Goal: Task Accomplishment & Management: Manage account settings

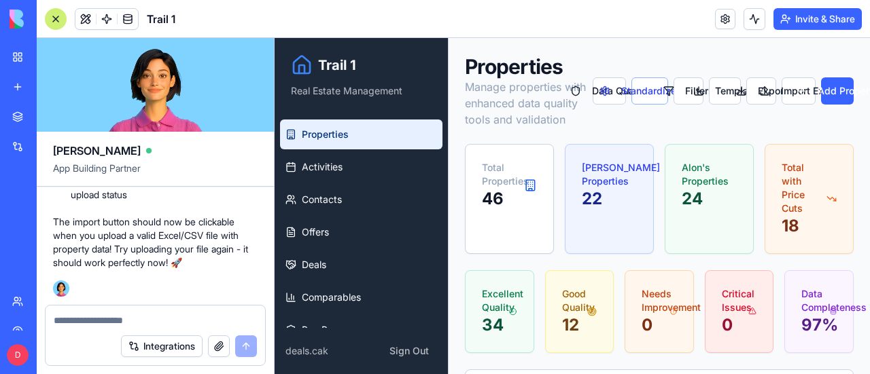
drag, startPoint x: 56, startPoint y: 13, endPoint x: 345, endPoint y: 13, distance: 289.4
click at [56, 13] on div at bounding box center [56, 19] width 22 height 22
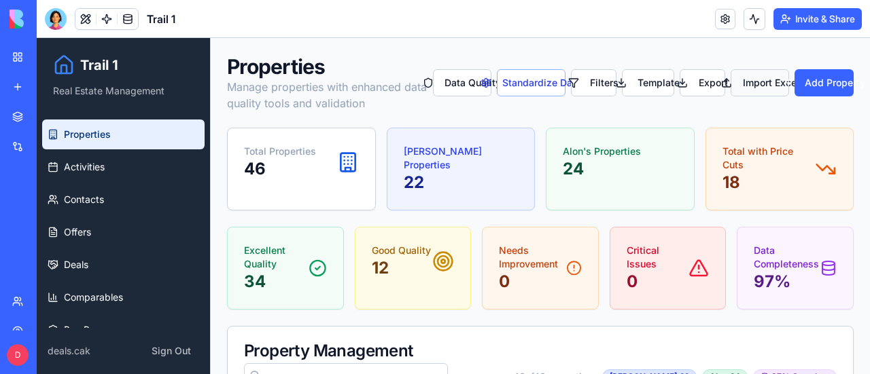
click at [758, 83] on button "Import Excel" at bounding box center [759, 82] width 58 height 27
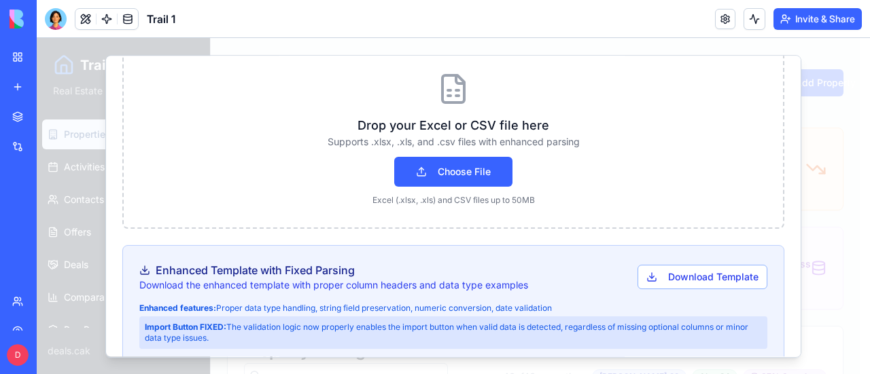
scroll to position [476, 0]
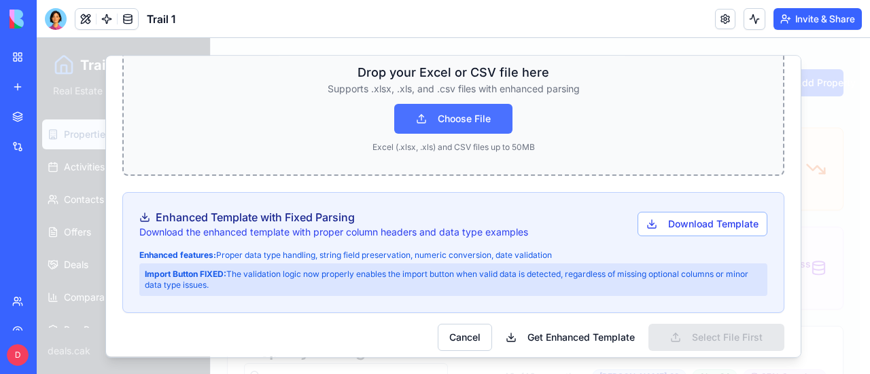
click at [452, 115] on button "Choose File" at bounding box center [453, 119] width 118 height 30
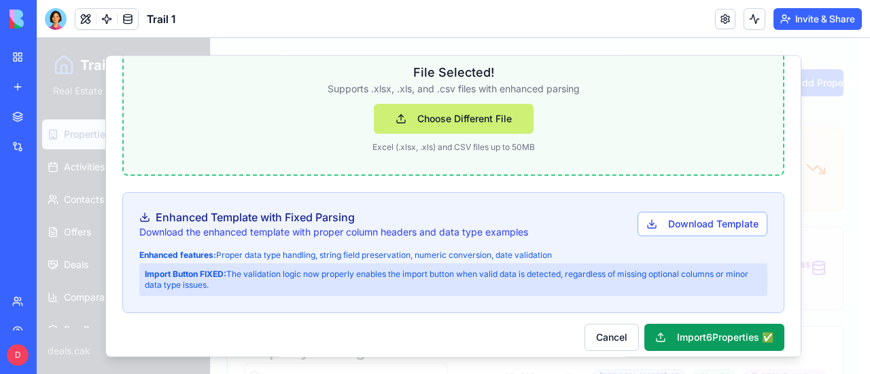
scroll to position [483, 0]
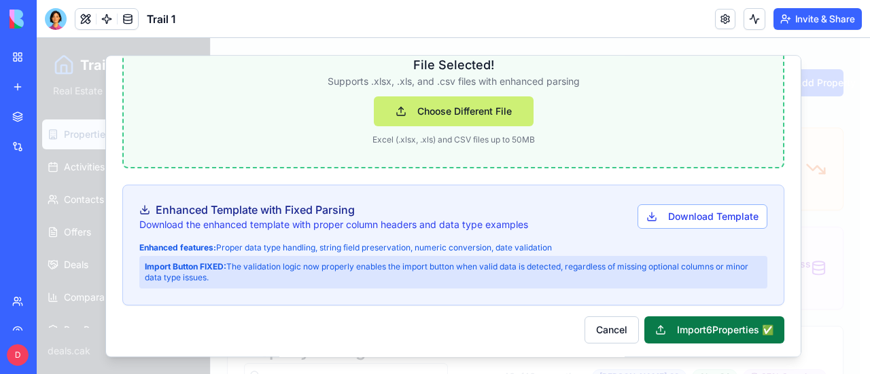
click at [724, 320] on button "Import 6 Properties ✅" at bounding box center [714, 330] width 140 height 27
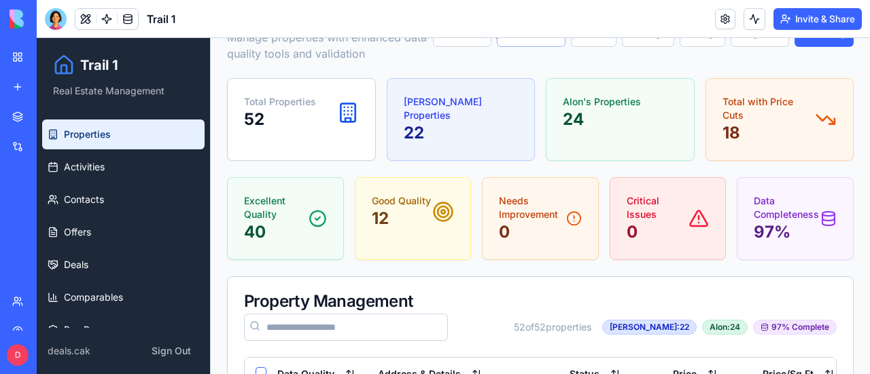
scroll to position [0, 0]
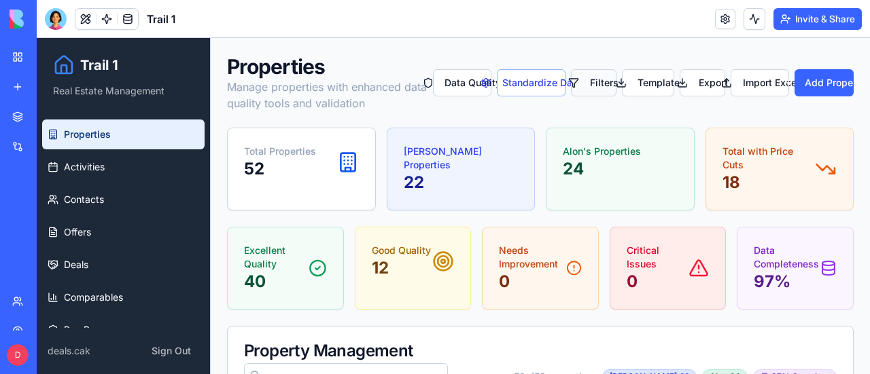
click at [590, 83] on button "Filters" at bounding box center [594, 82] width 46 height 27
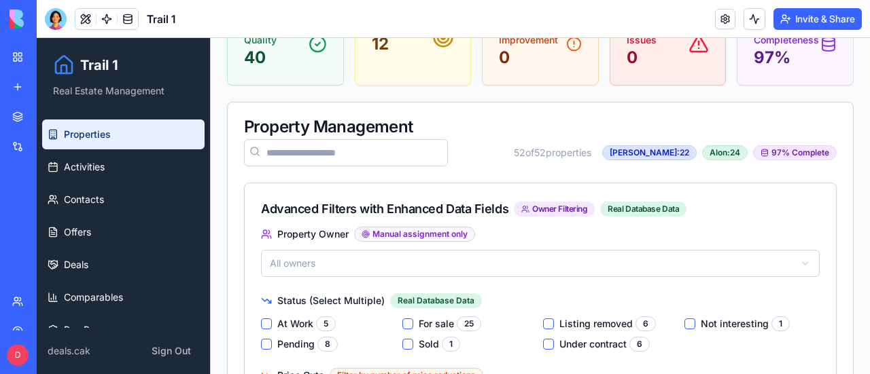
scroll to position [204, 0]
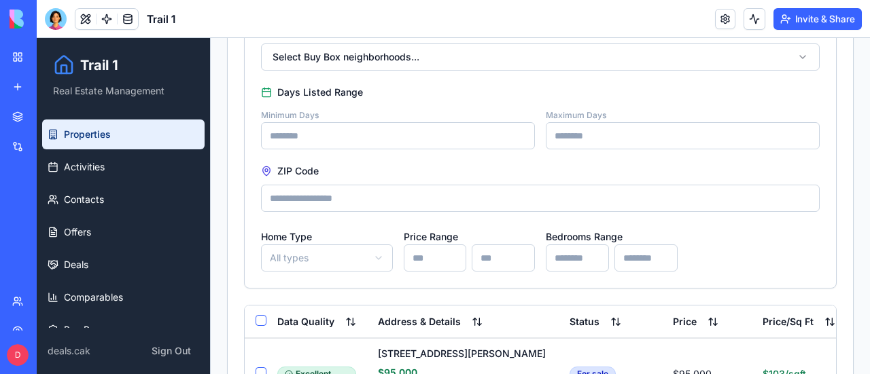
scroll to position [883, 0]
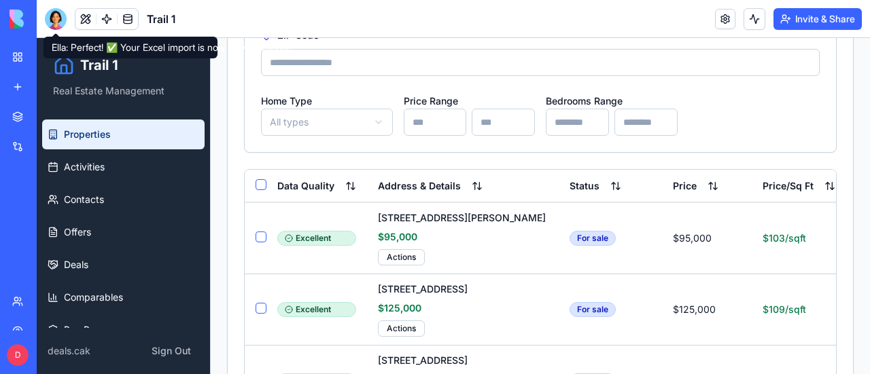
click at [56, 16] on div at bounding box center [56, 19] width 22 height 22
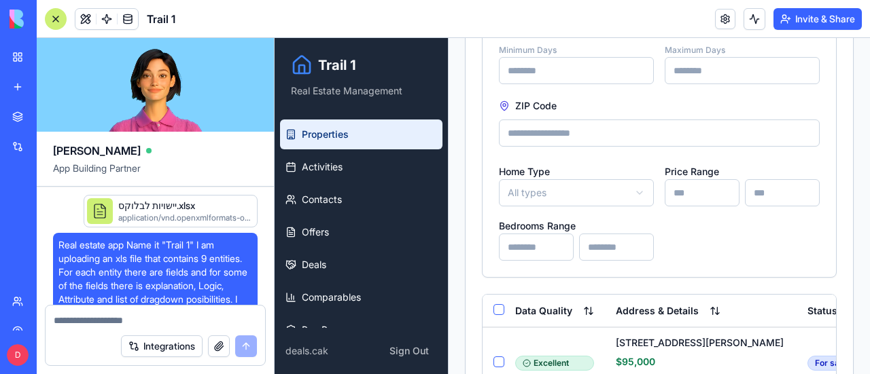
scroll to position [115592, 0]
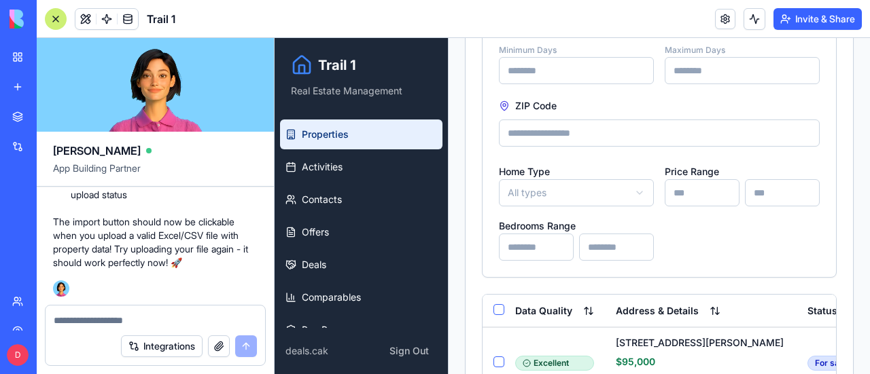
click at [122, 321] on textarea at bounding box center [155, 321] width 203 height 14
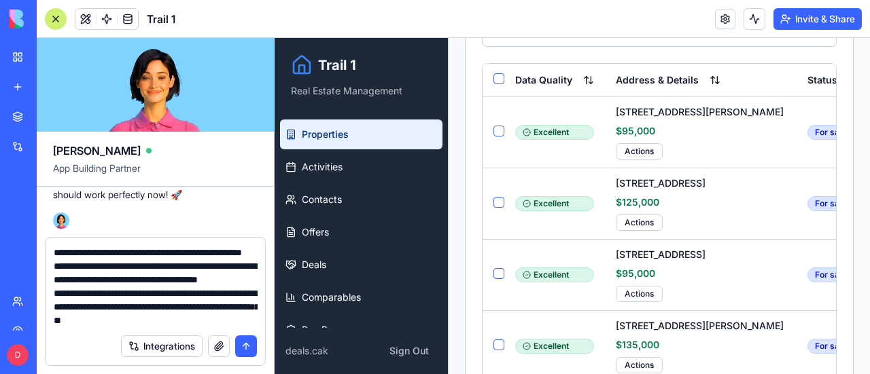
scroll to position [1155, 0]
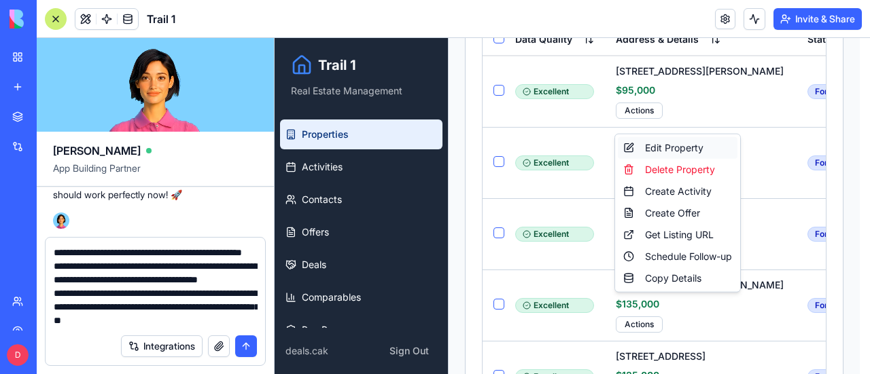
click at [664, 146] on div "Edit Property" at bounding box center [678, 148] width 120 height 22
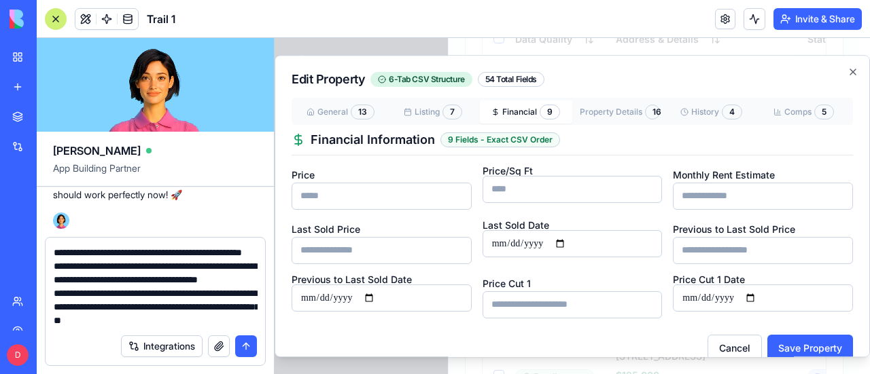
click at [524, 112] on button "Financial 9" at bounding box center [526, 112] width 92 height 23
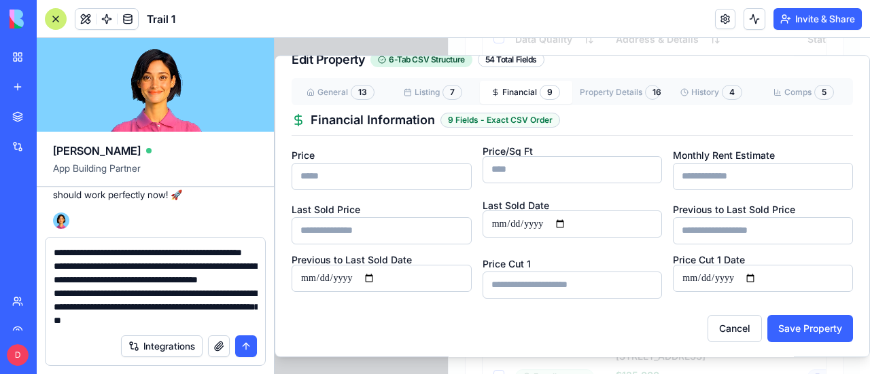
scroll to position [0, 0]
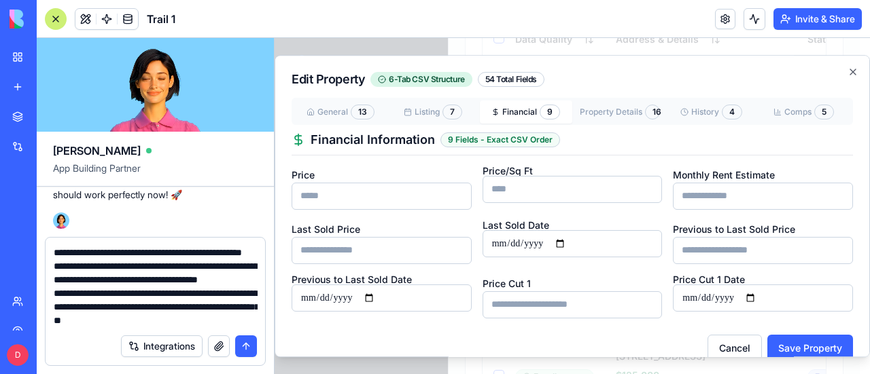
click at [689, 109] on div "Edit Property 6-Tab CSV Structure 54 Total Fields General 13 Listing 7 Financia…" at bounding box center [571, 206] width 595 height 303
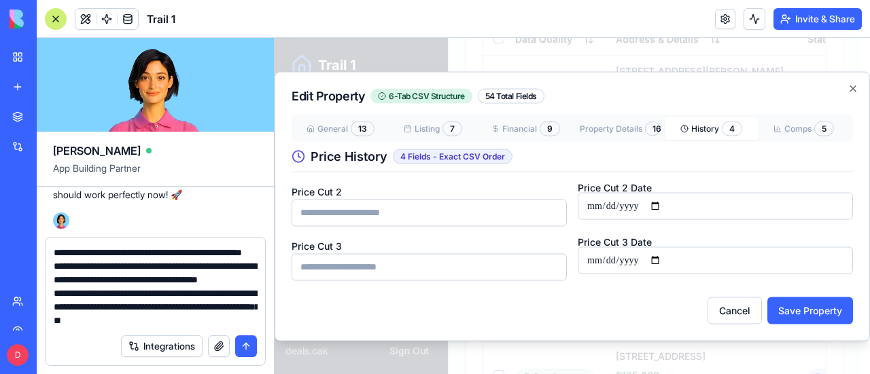
click at [54, 325] on textarea "**********" at bounding box center [156, 287] width 204 height 82
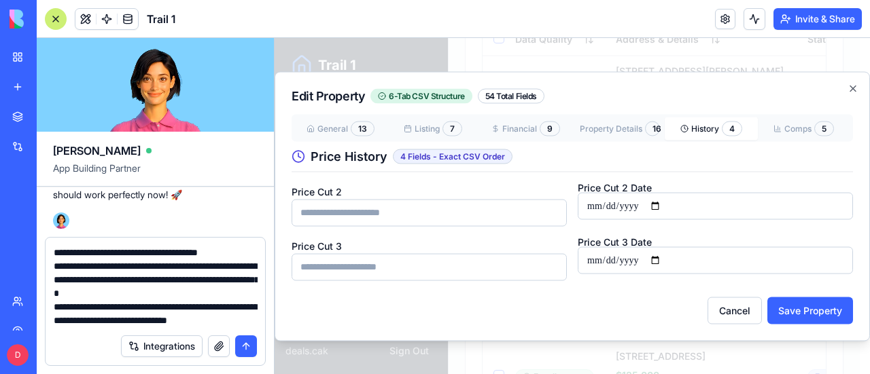
scroll to position [80, 0]
type textarea "**********"
click at [512, 128] on div "General 13 Listing 7 Financial 9 Property Details 16 History 4 Comps 5 Price Hi…" at bounding box center [571, 197] width 561 height 166
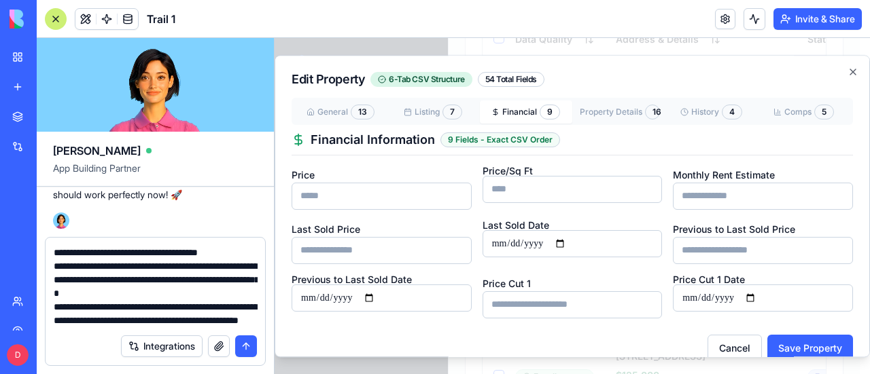
scroll to position [20, 0]
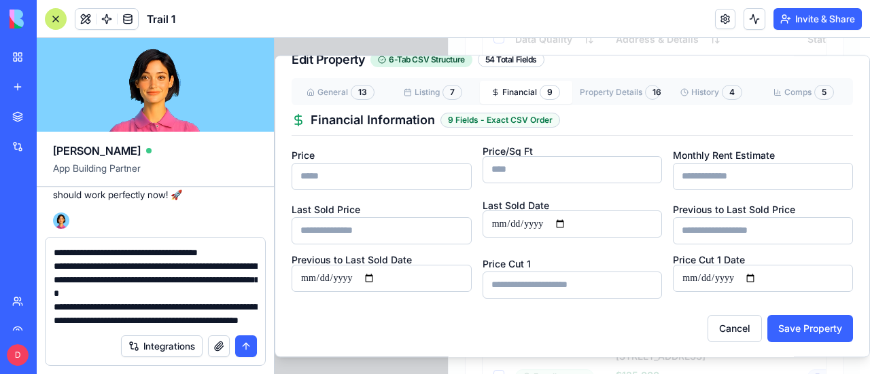
click at [243, 344] on button "submit" at bounding box center [246, 347] width 22 height 22
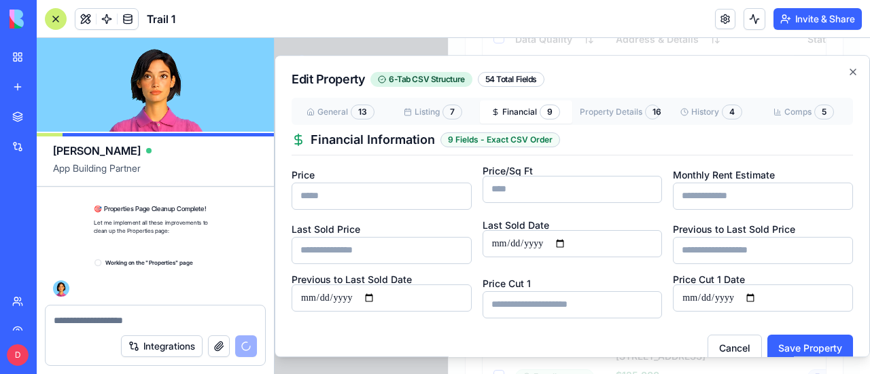
scroll to position [115893, 0]
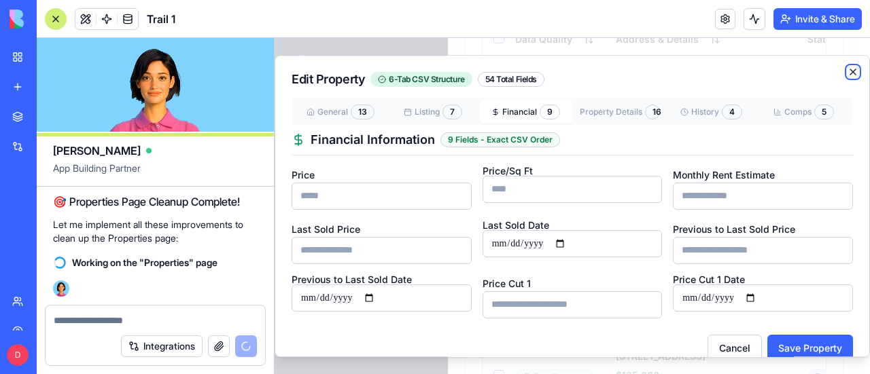
click at [850, 71] on icon "button" at bounding box center [852, 71] width 5 height 5
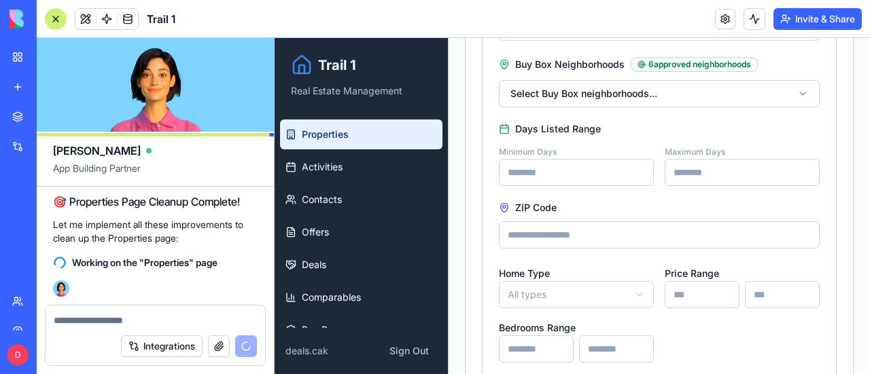
scroll to position [544, 0]
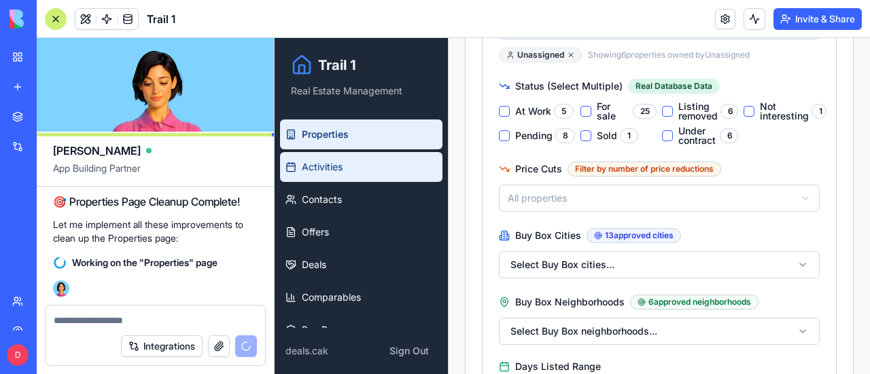
click at [317, 165] on span "Activities" at bounding box center [322, 167] width 41 height 14
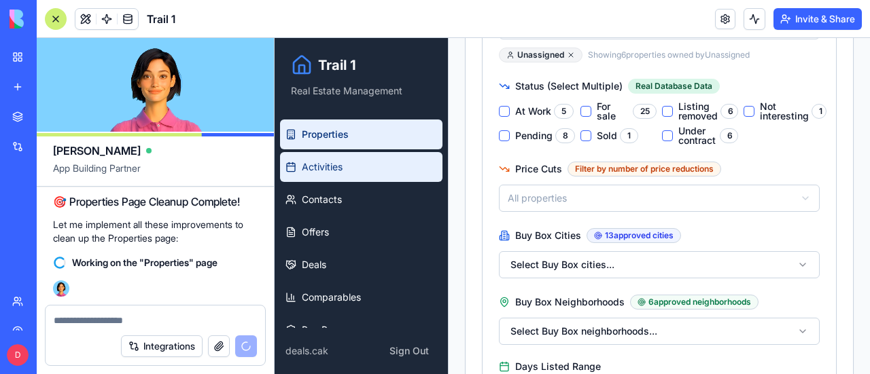
scroll to position [48, 0]
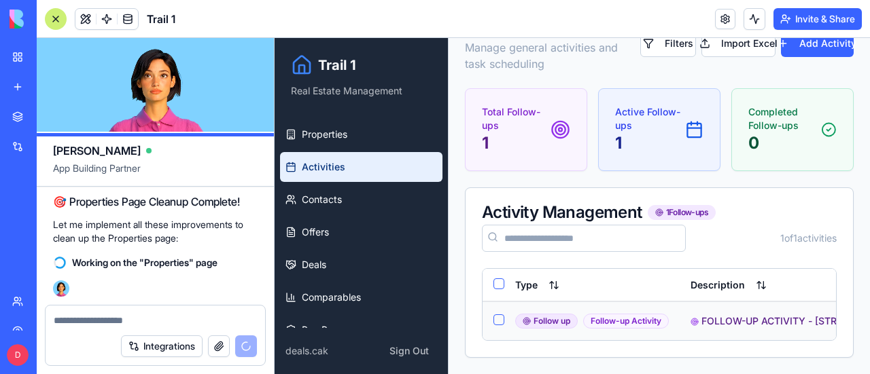
click at [497, 315] on button "Select row" at bounding box center [498, 320] width 11 height 11
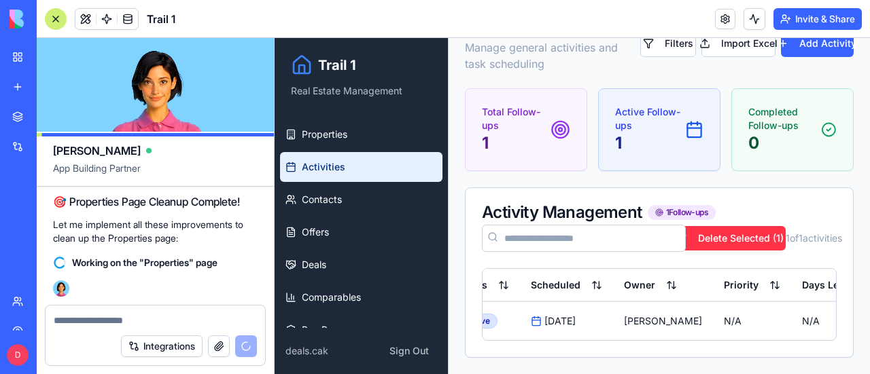
scroll to position [0, 722]
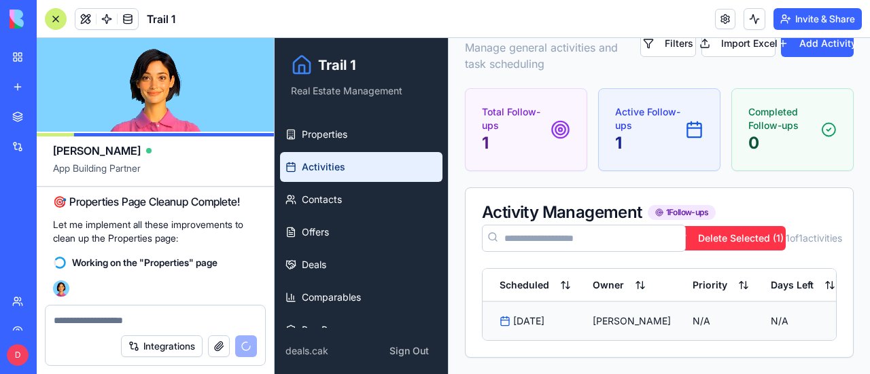
click at [796, 312] on html "Trail 1 Real Estate Management Properties Activities Contacts Offers Deals Comp…" at bounding box center [571, 187] width 595 height 376
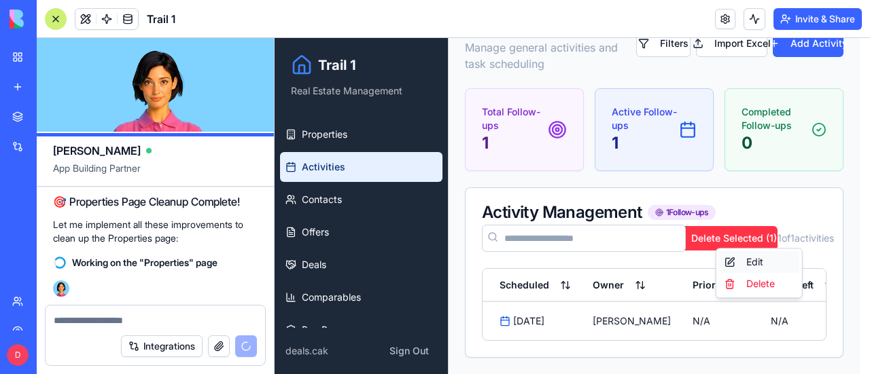
click at [756, 260] on div "Edit" at bounding box center [759, 262] width 80 height 22
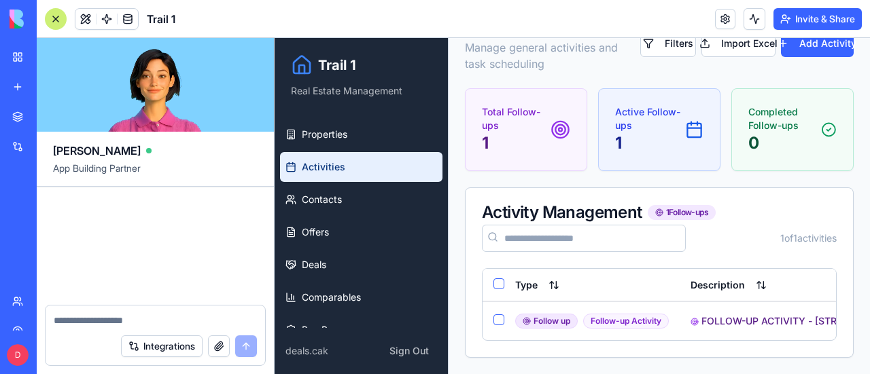
scroll to position [116589, 0]
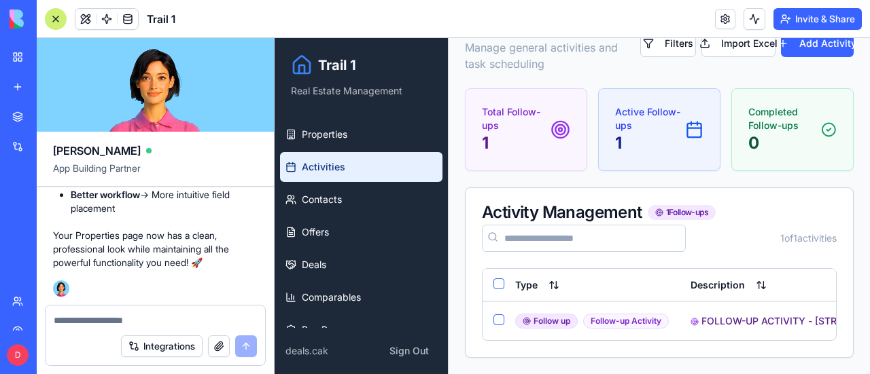
click at [57, 22] on div at bounding box center [56, 19] width 22 height 22
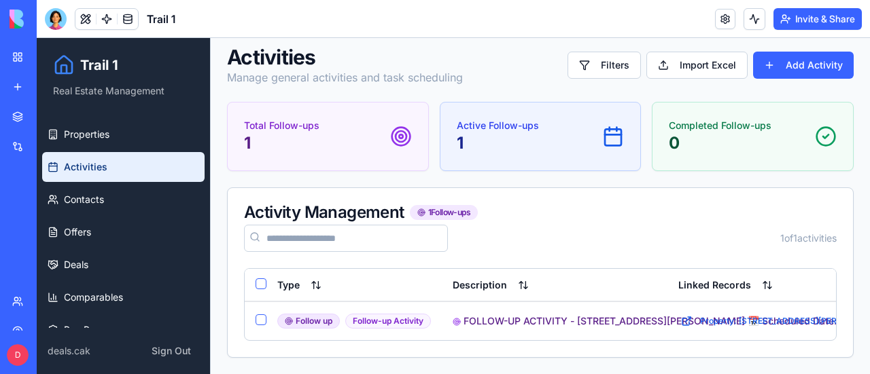
scroll to position [0, 0]
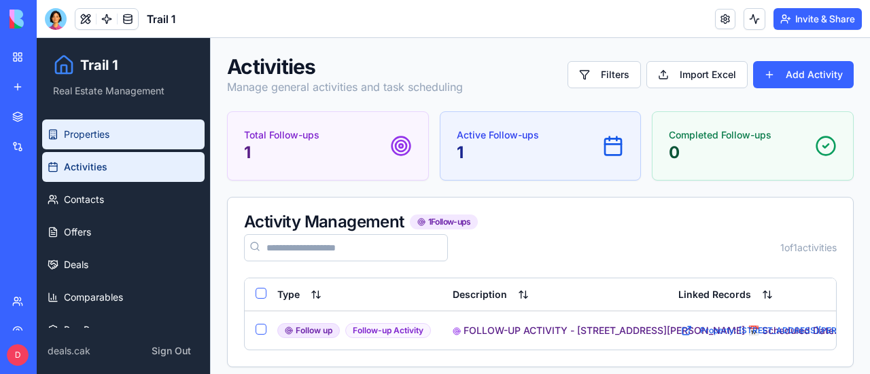
click at [101, 131] on span "Properties" at bounding box center [87, 135] width 46 height 14
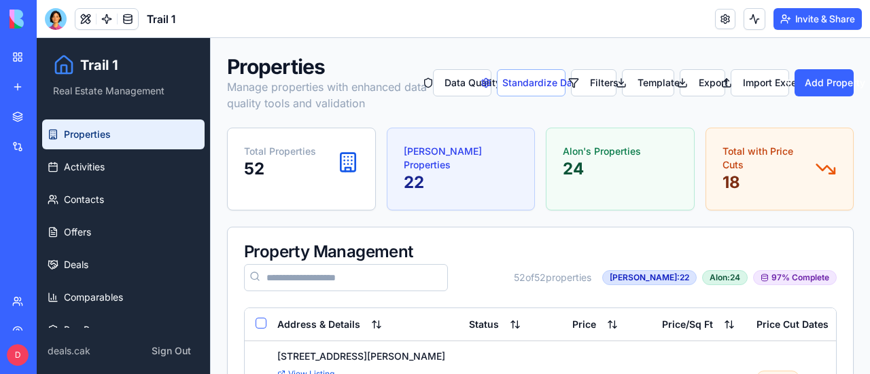
scroll to position [136, 0]
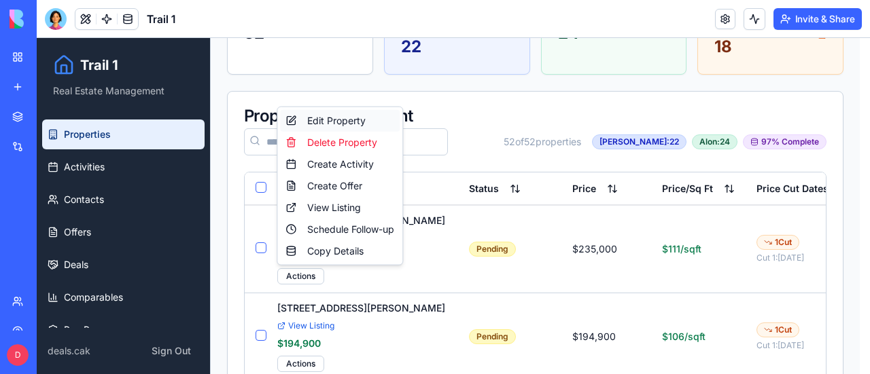
click at [349, 124] on div "Edit Property" at bounding box center [340, 121] width 120 height 22
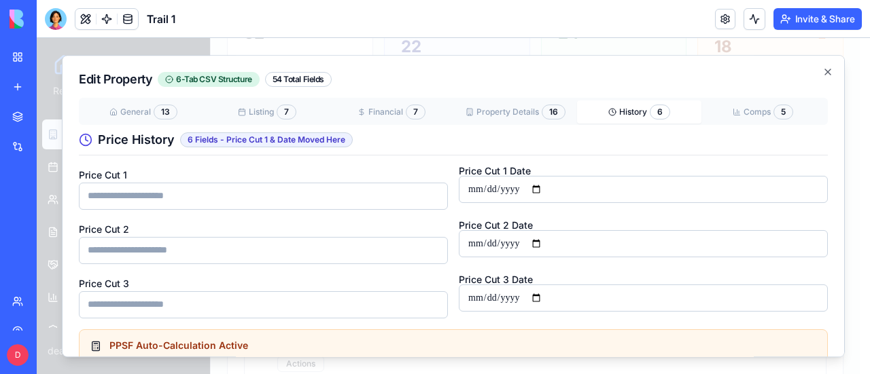
click at [639, 120] on button "History 6" at bounding box center [639, 112] width 124 height 23
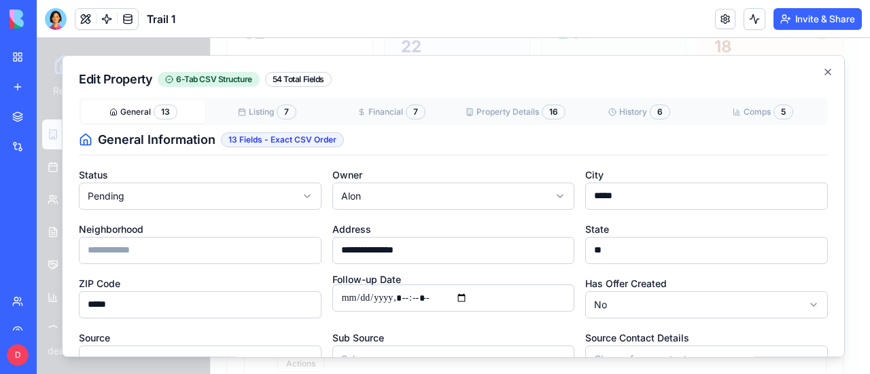
click at [125, 110] on button "General 13" at bounding box center [144, 112] width 124 height 23
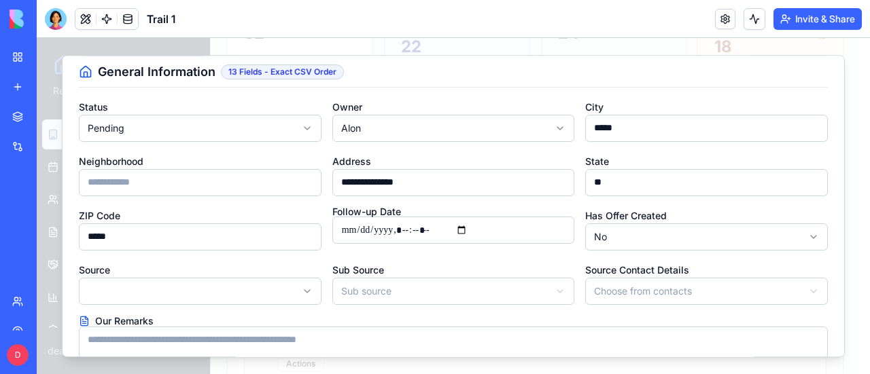
scroll to position [0, 0]
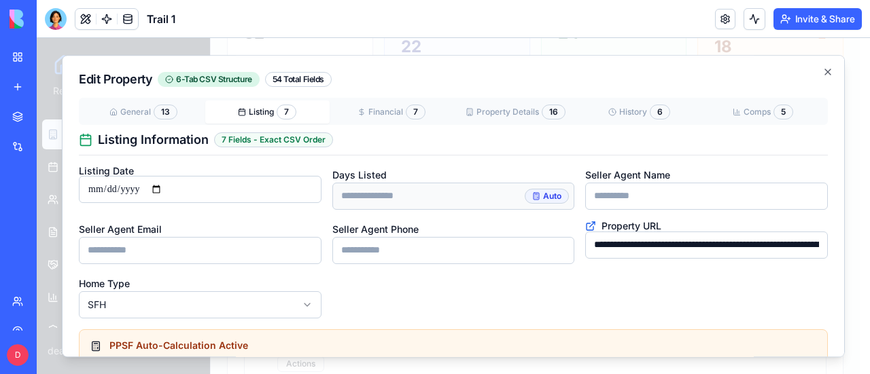
click at [264, 109] on button "Listing 7" at bounding box center [267, 112] width 124 height 23
click at [822, 71] on icon "button" at bounding box center [827, 72] width 11 height 11
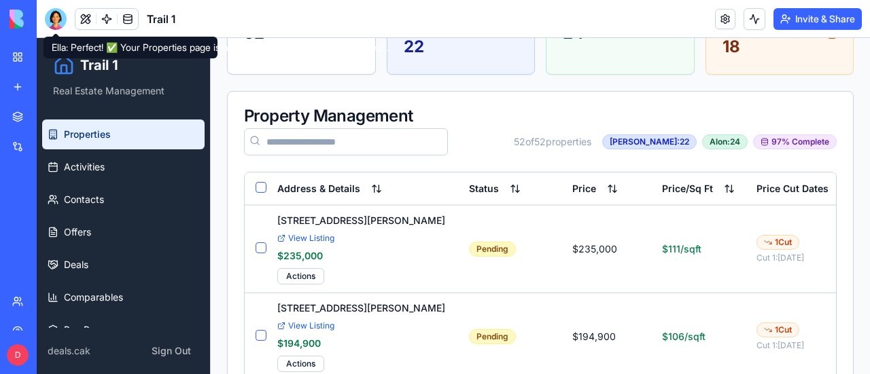
drag, startPoint x: 63, startPoint y: 17, endPoint x: 86, endPoint y: 39, distance: 31.7
click at [63, 17] on div at bounding box center [56, 19] width 22 height 22
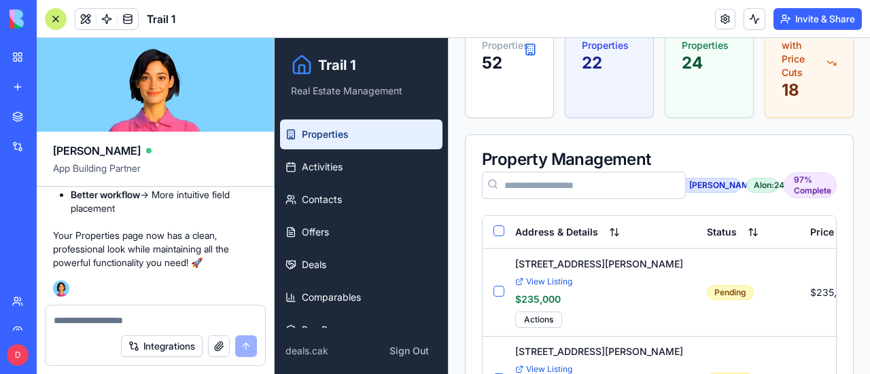
click at [113, 318] on textarea at bounding box center [155, 321] width 203 height 14
type textarea "*"
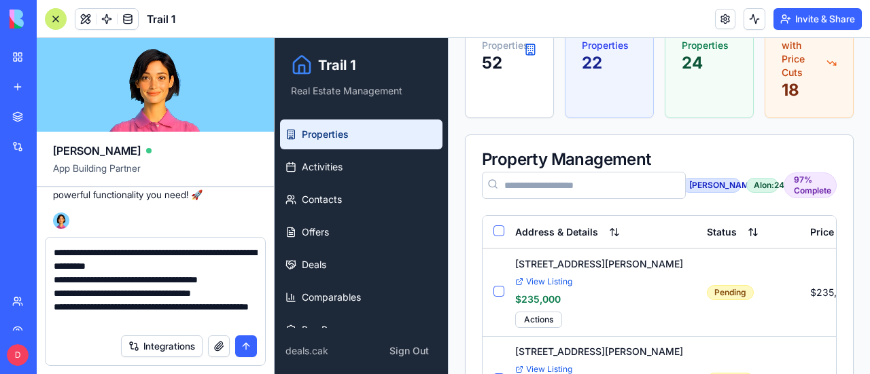
type textarea "**********"
click at [246, 347] on button "submit" at bounding box center [246, 347] width 22 height 22
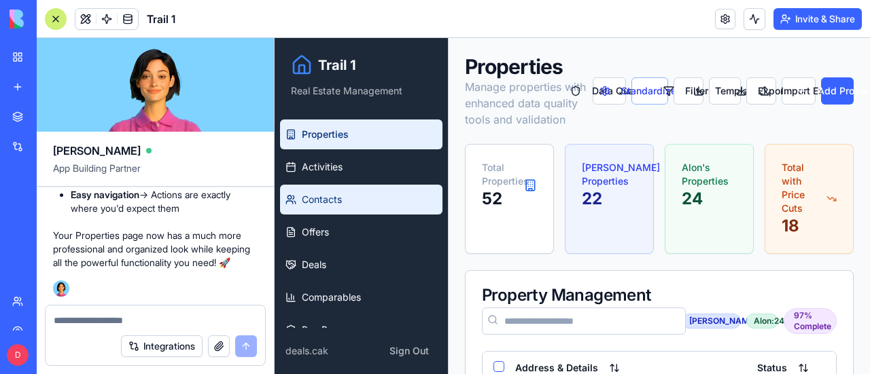
scroll to position [117383, 0]
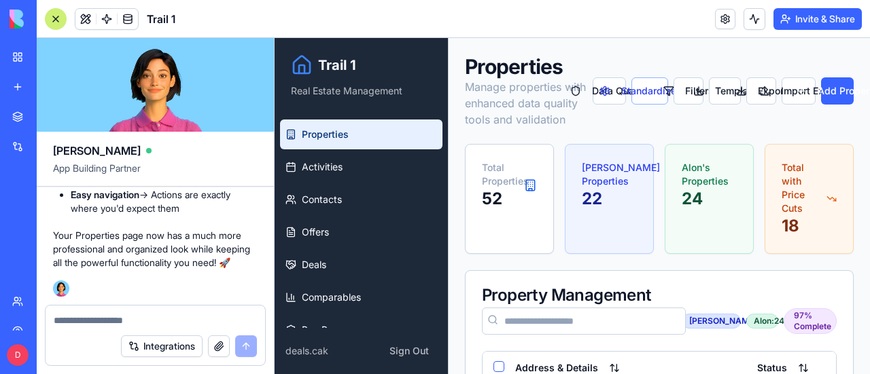
click at [52, 19] on div at bounding box center [56, 19] width 22 height 22
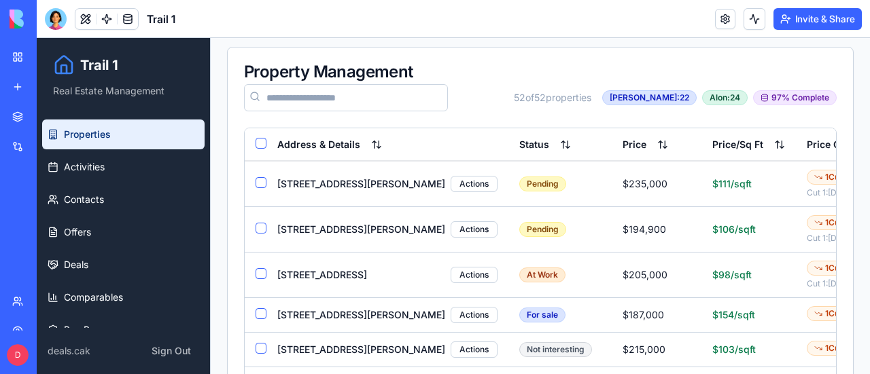
scroll to position [272, 0]
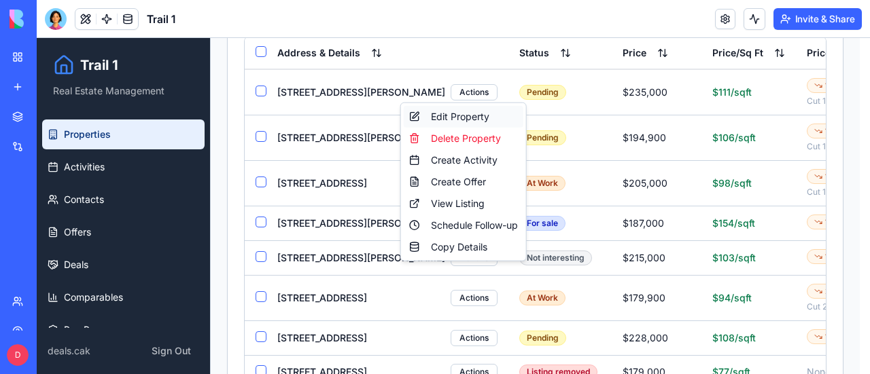
click at [450, 113] on div "Edit Property" at bounding box center [464, 117] width 120 height 22
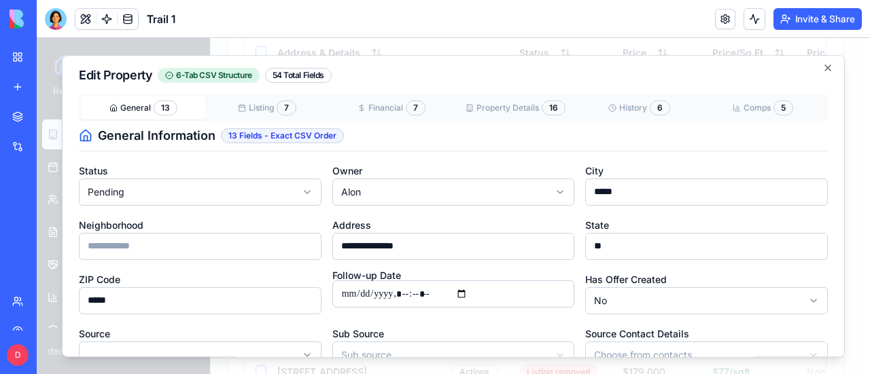
scroll to position [0, 0]
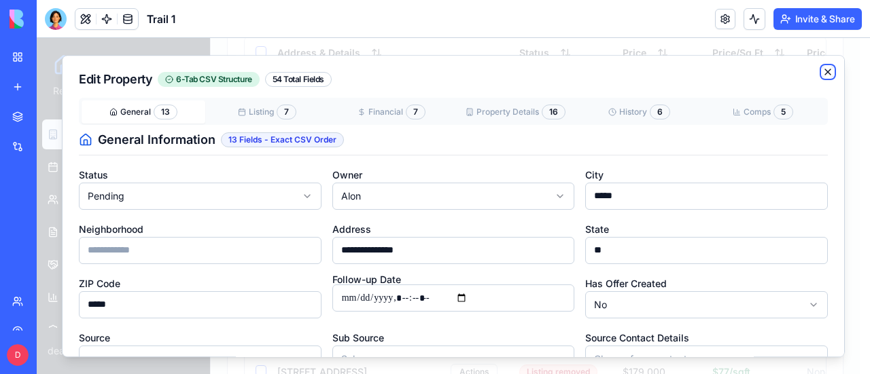
click at [825, 69] on icon "button" at bounding box center [827, 71] width 5 height 5
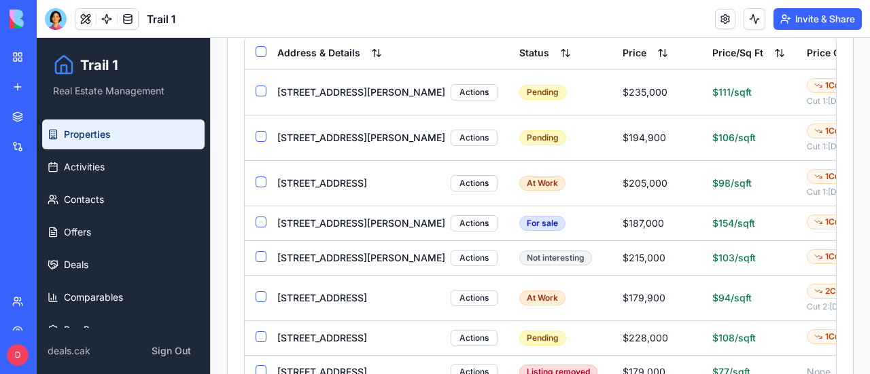
click at [50, 55] on div "My Workspace" at bounding box center [42, 57] width 18 height 14
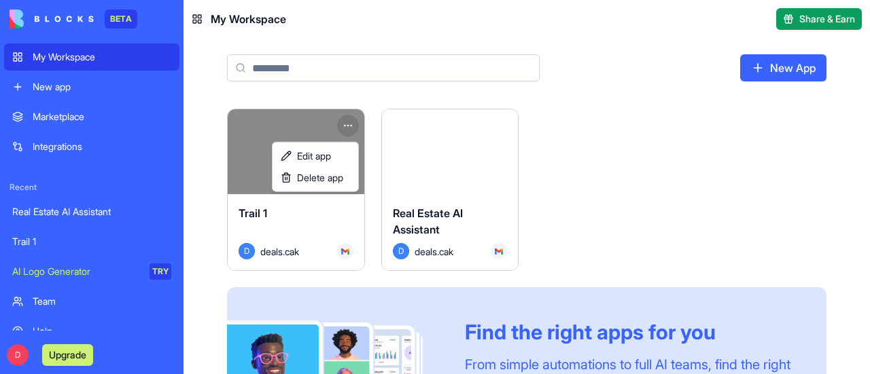
click at [350, 124] on html "BETA My Workspace New app Marketplace Integrations Recent Real Estate AI Assist…" at bounding box center [435, 187] width 870 height 374
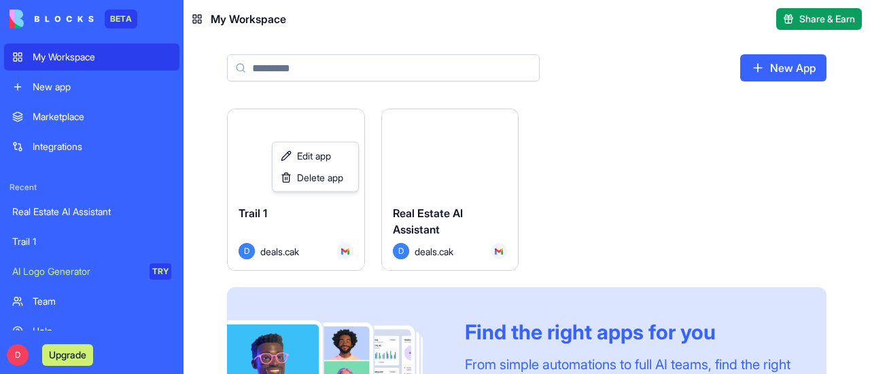
click at [589, 167] on html "BETA My Workspace New app Marketplace Integrations Recent Real Estate AI Assist…" at bounding box center [435, 187] width 870 height 374
click at [347, 123] on html "BETA My Workspace New app Marketplace Integrations Recent Real Estate AI Assist…" at bounding box center [435, 187] width 870 height 374
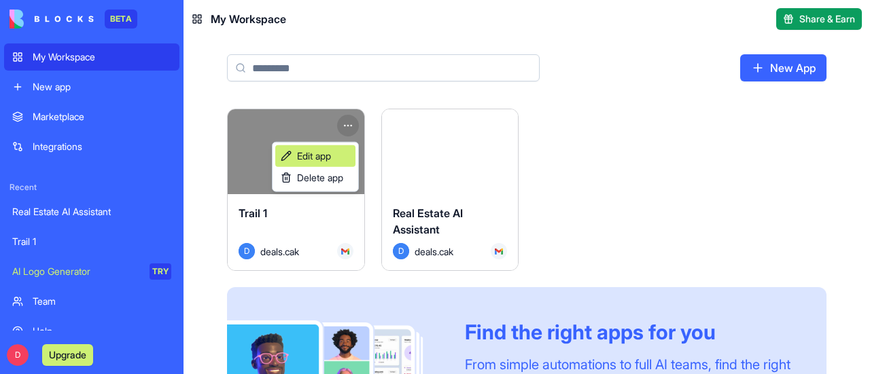
click at [325, 153] on span "Edit app" at bounding box center [314, 156] width 34 height 14
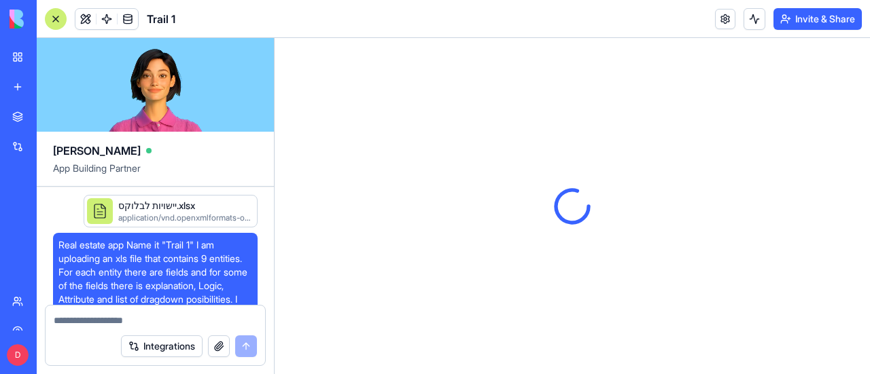
scroll to position [117383, 0]
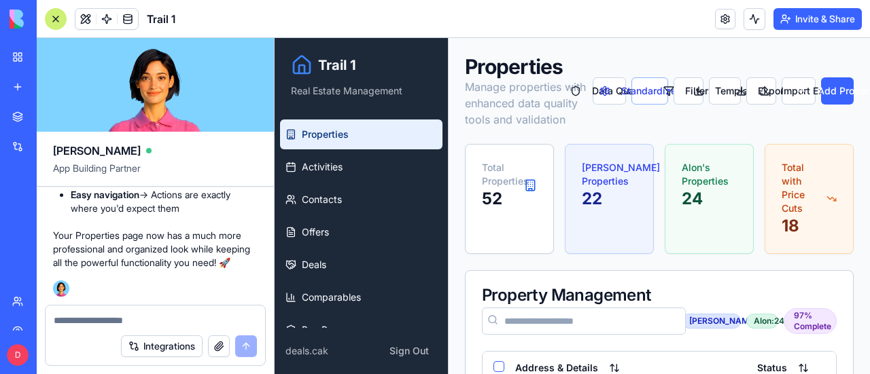
click at [60, 18] on div at bounding box center [56, 19] width 22 height 22
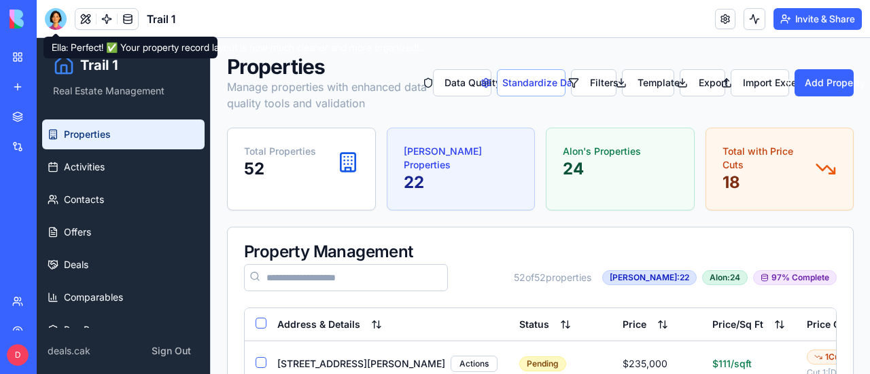
click at [54, 16] on div at bounding box center [56, 19] width 22 height 22
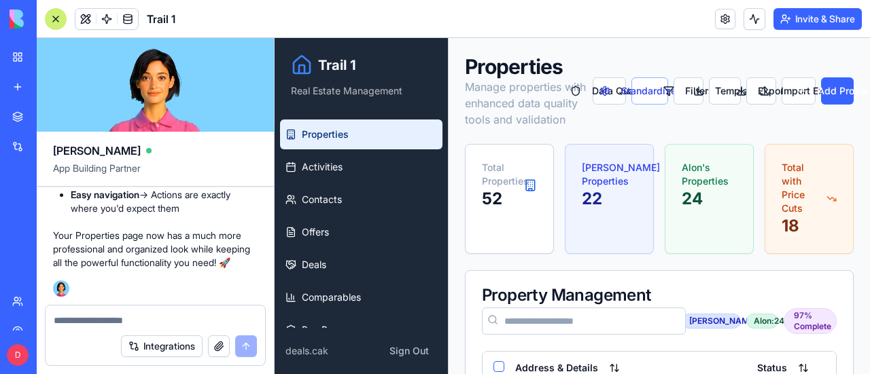
click at [107, 316] on textarea at bounding box center [155, 321] width 203 height 14
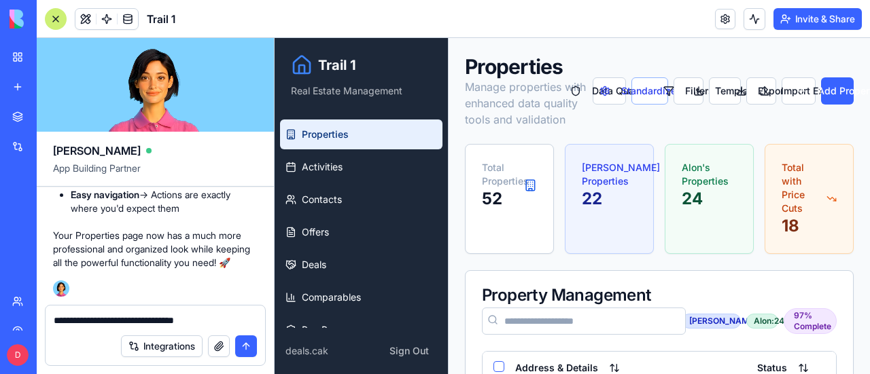
click at [63, 323] on textarea "**********" at bounding box center [156, 321] width 204 height 14
click at [232, 321] on textarea "**********" at bounding box center [156, 321] width 204 height 14
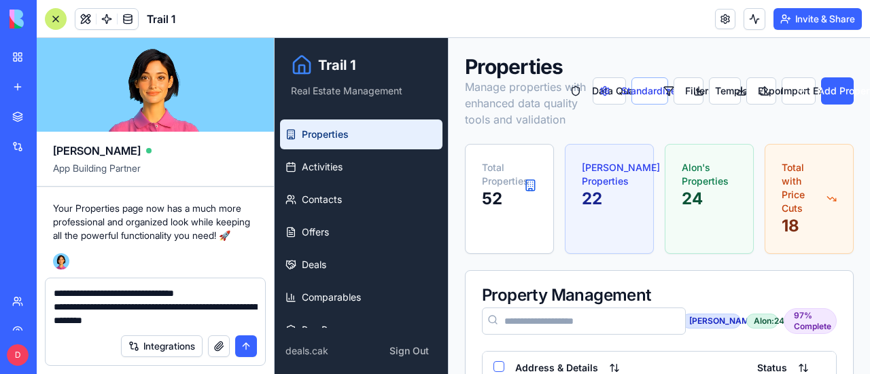
type textarea "**********"
click at [52, 18] on div at bounding box center [56, 19] width 22 height 22
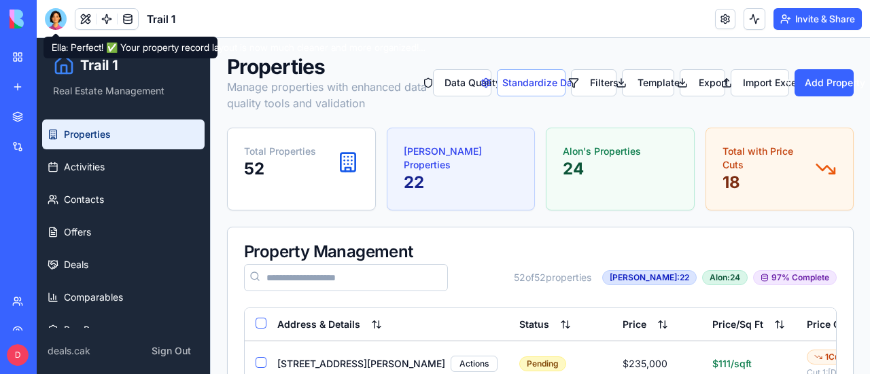
click at [58, 19] on div at bounding box center [56, 19] width 22 height 22
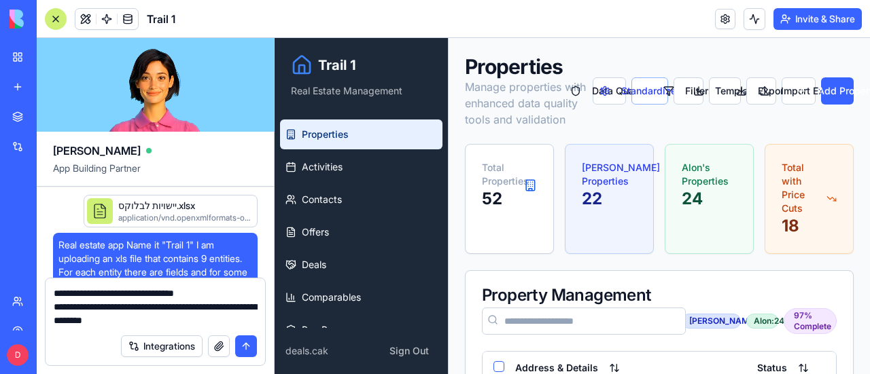
scroll to position [117410, 0]
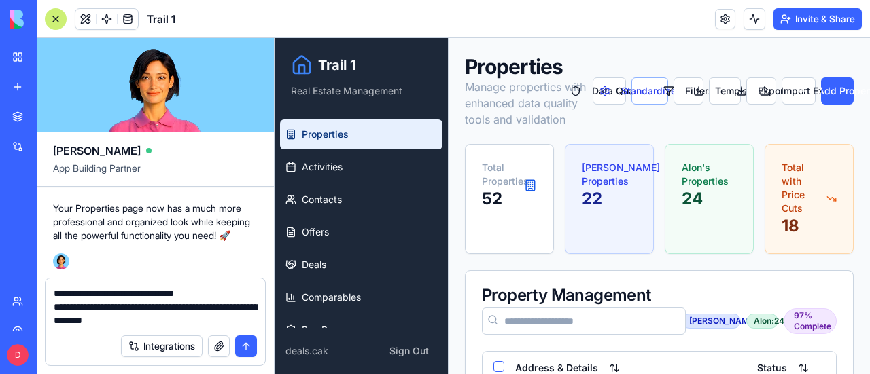
click at [183, 319] on textarea "**********" at bounding box center [156, 307] width 204 height 41
type textarea "**********"
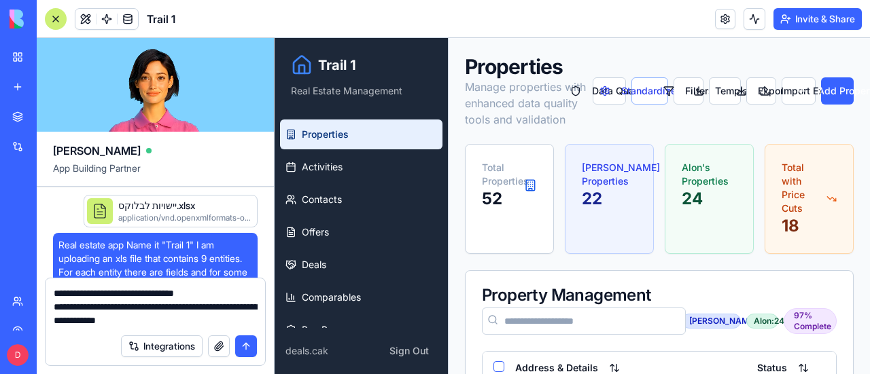
scroll to position [117410, 0]
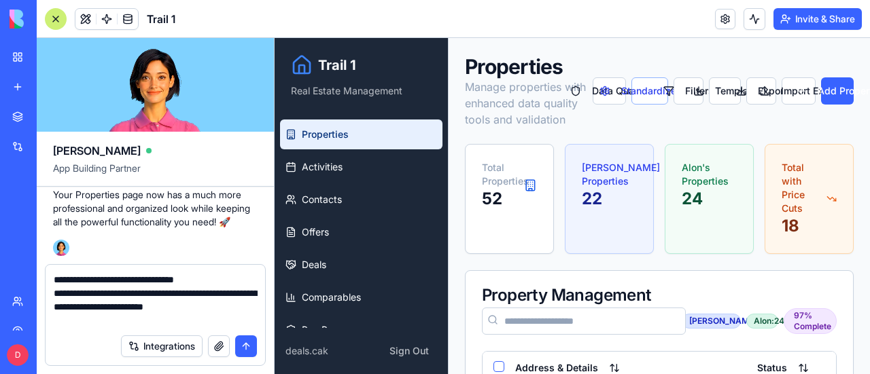
type textarea "**********"
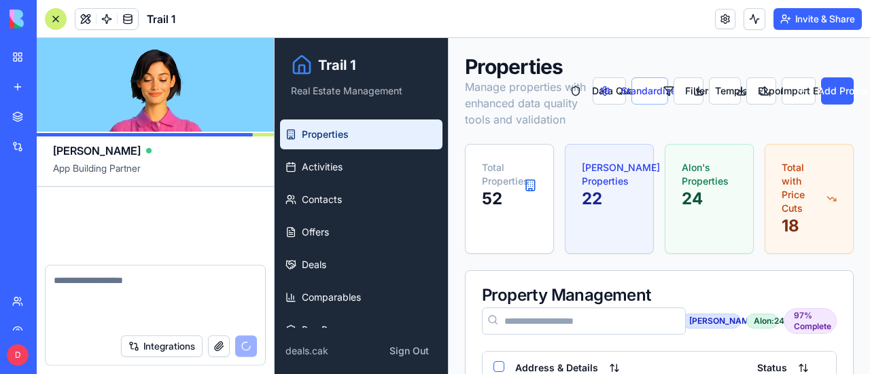
scroll to position [117475, 0]
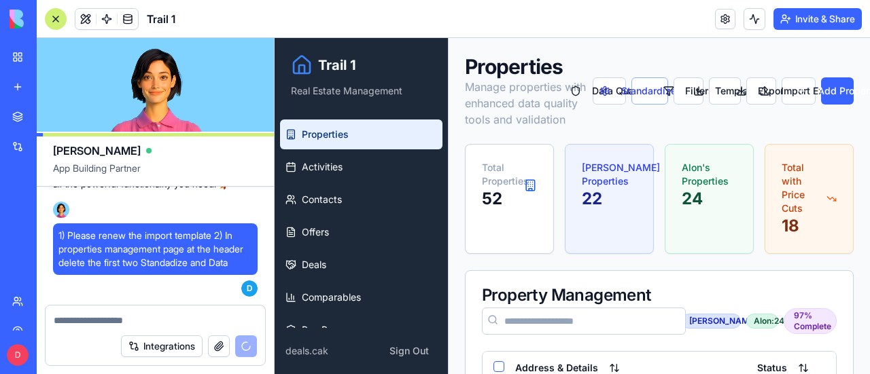
click at [58, 19] on div at bounding box center [56, 19] width 22 height 22
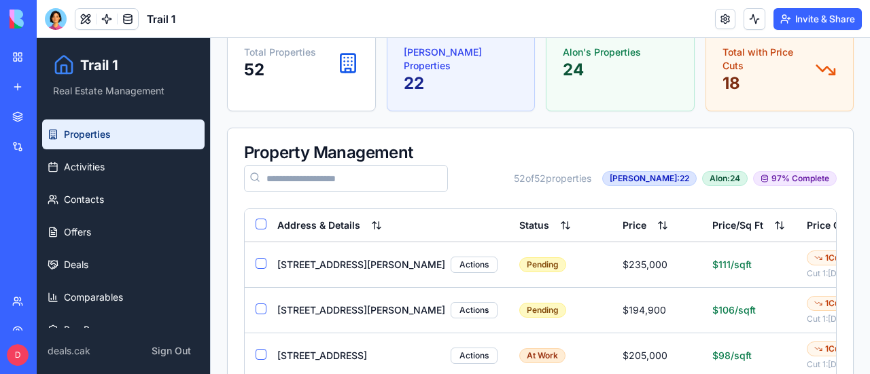
scroll to position [0, 0]
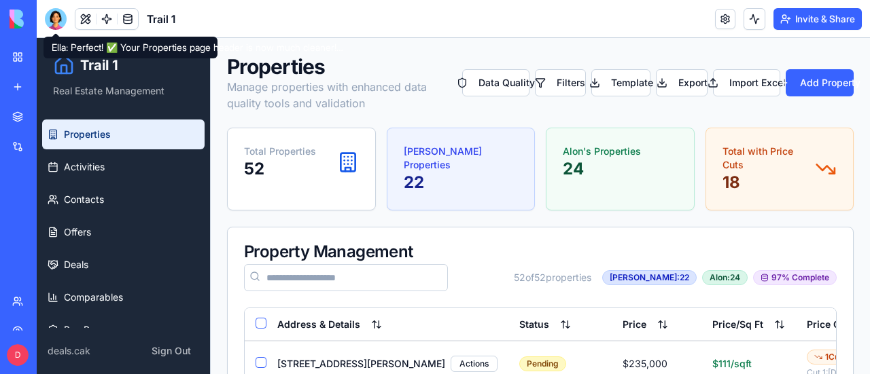
click at [61, 14] on div at bounding box center [56, 19] width 22 height 22
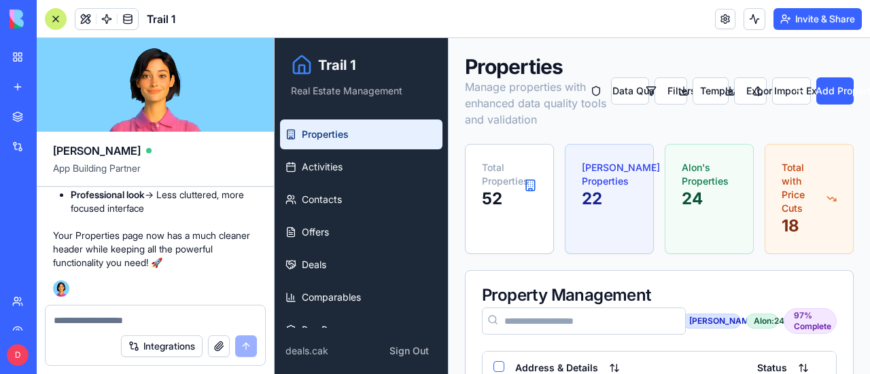
scroll to position [117850, 0]
click at [58, 18] on div at bounding box center [56, 19] width 22 height 22
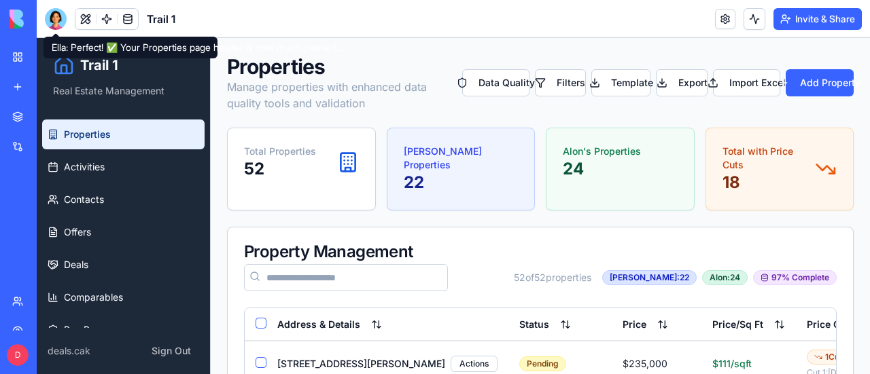
click at [58, 17] on div at bounding box center [56, 19] width 22 height 22
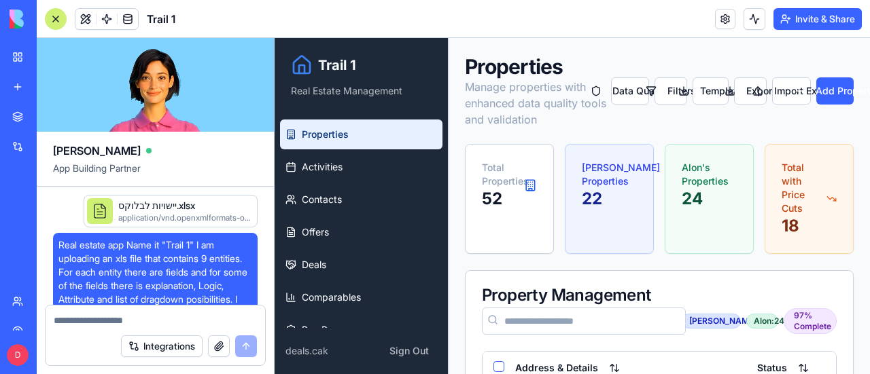
scroll to position [118122, 0]
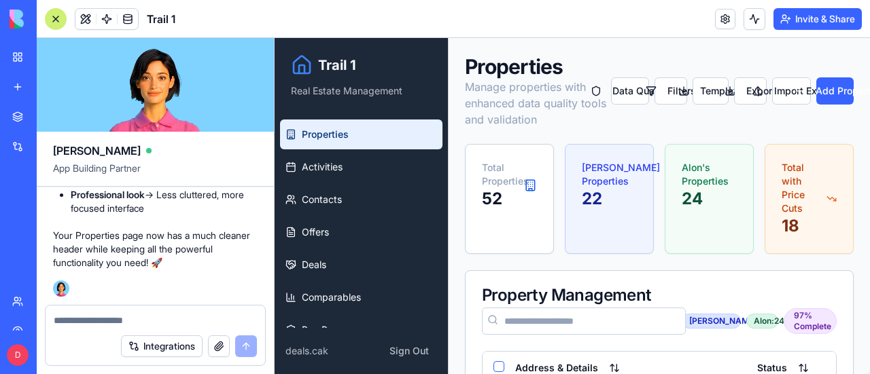
click at [139, 321] on textarea at bounding box center [155, 321] width 203 height 14
drag, startPoint x: 220, startPoint y: 255, endPoint x: 242, endPoint y: 293, distance: 43.8
copy span "2) In properties management page at the header delete the first two Standadize …"
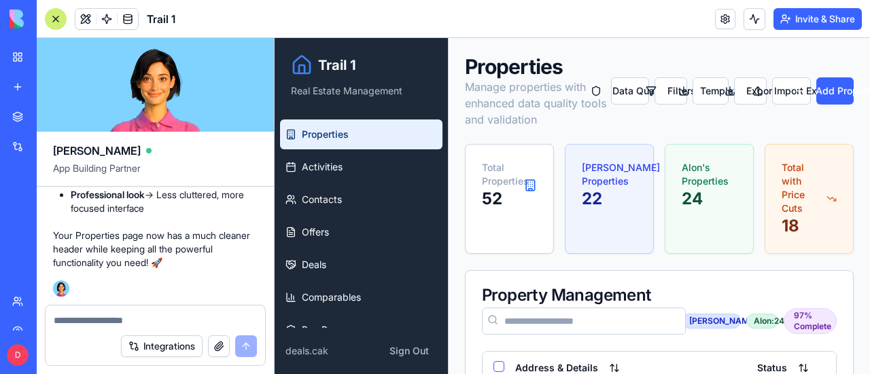
scroll to position [118122, 0]
click at [136, 323] on textarea at bounding box center [155, 321] width 203 height 14
paste textarea "**********"
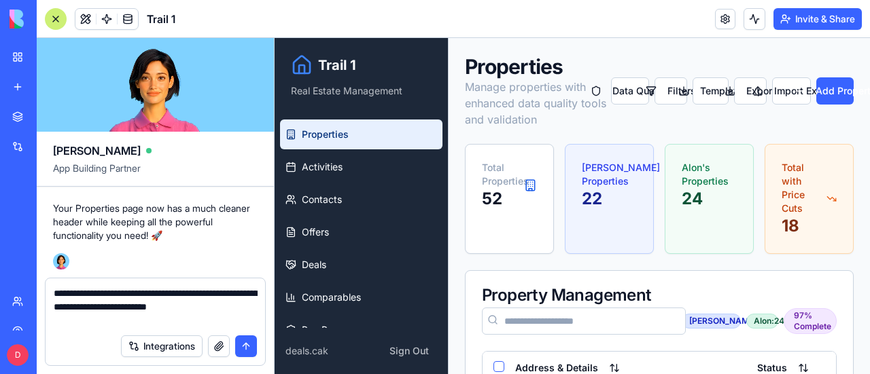
click at [136, 308] on textarea "**********" at bounding box center [156, 307] width 204 height 41
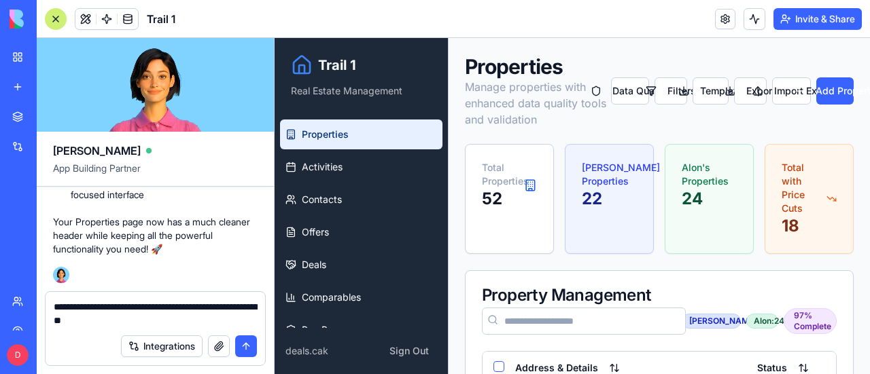
click at [183, 326] on textarea "**********" at bounding box center [156, 313] width 204 height 27
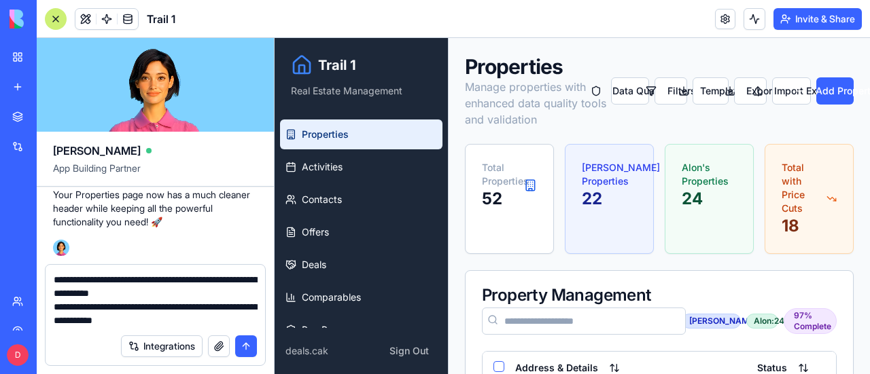
type textarea "**********"
click at [243, 344] on button "submit" at bounding box center [246, 347] width 22 height 22
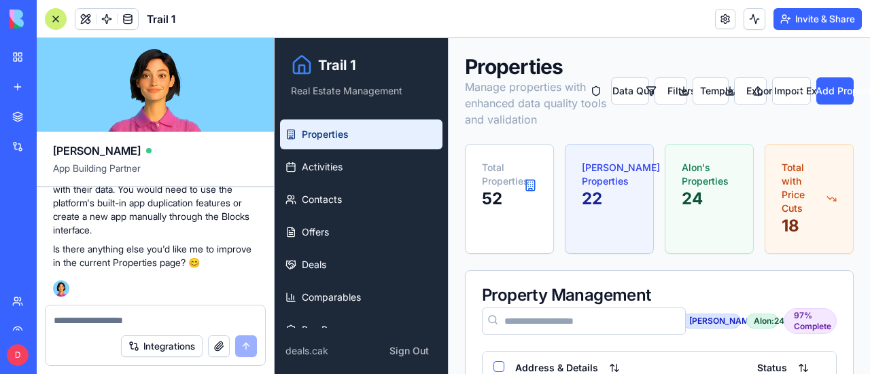
scroll to position [118512, 0]
click at [56, 21] on div at bounding box center [56, 19] width 22 height 22
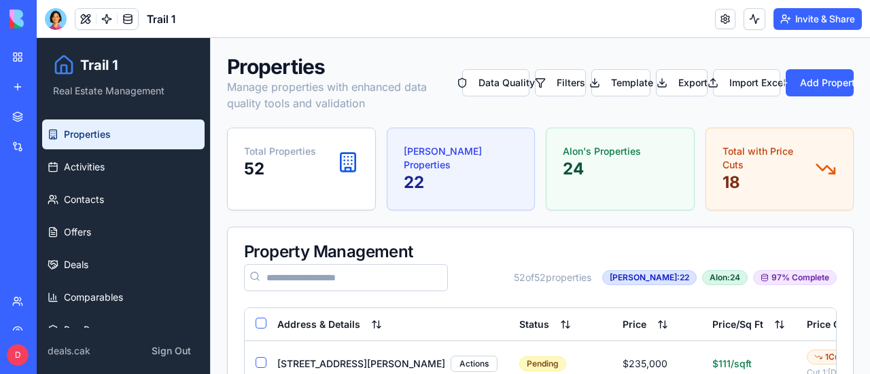
click at [50, 56] on div "My Workspace" at bounding box center [42, 57] width 18 height 14
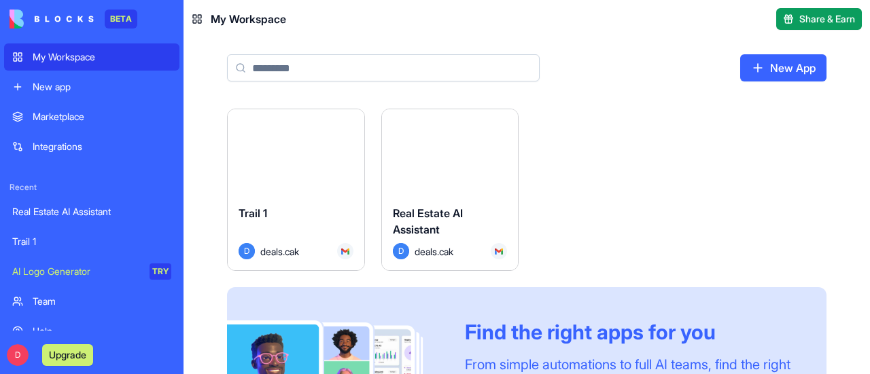
click at [277, 156] on button "Launch" at bounding box center [296, 152] width 102 height 27
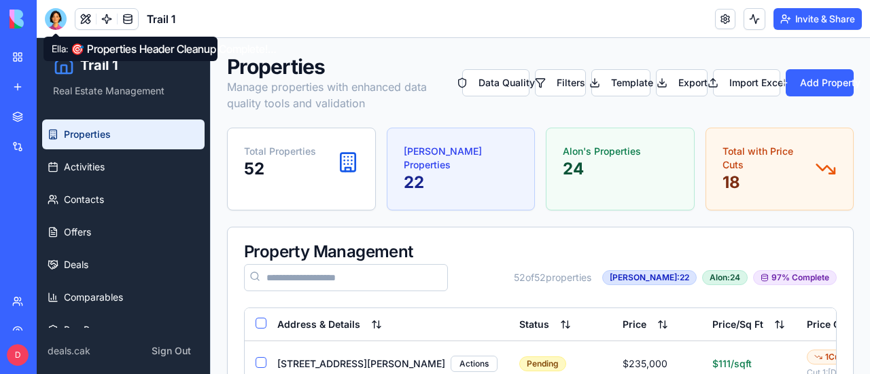
drag, startPoint x: 52, startPoint y: 18, endPoint x: 63, endPoint y: 43, distance: 27.4
click at [52, 18] on div at bounding box center [56, 19] width 22 height 22
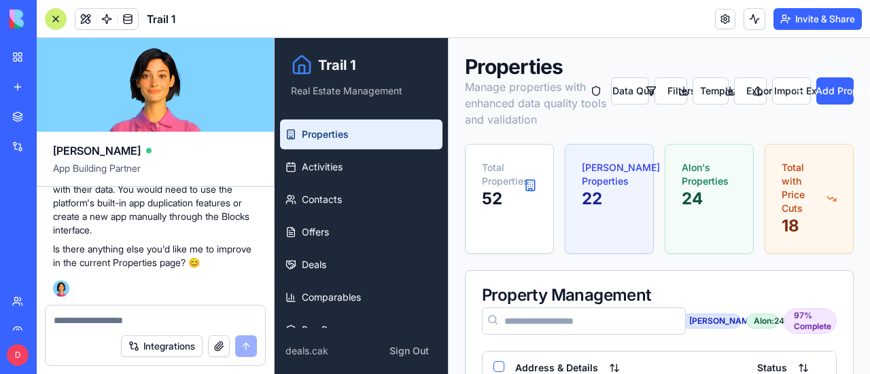
scroll to position [118648, 0]
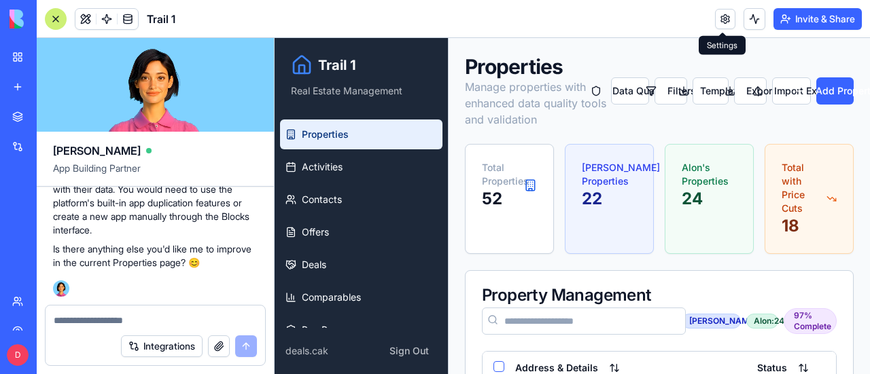
click at [720, 18] on link at bounding box center [725, 19] width 20 height 20
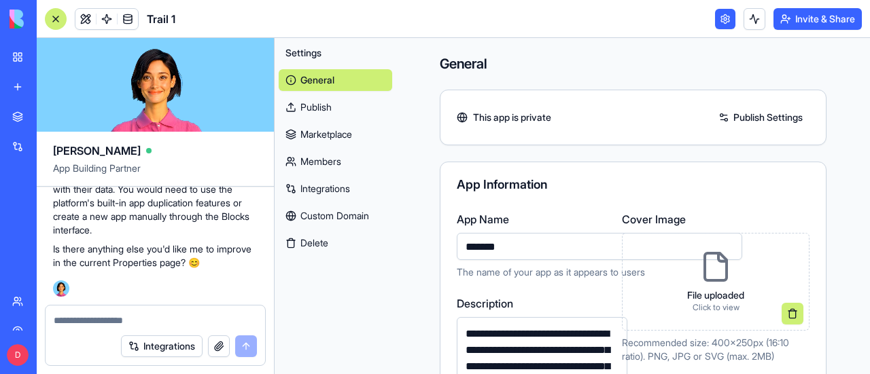
drag, startPoint x: 547, startPoint y: 244, endPoint x: 417, endPoint y: 263, distance: 131.2
click at [440, 263] on div "**********" at bounding box center [632, 362] width 385 height 302
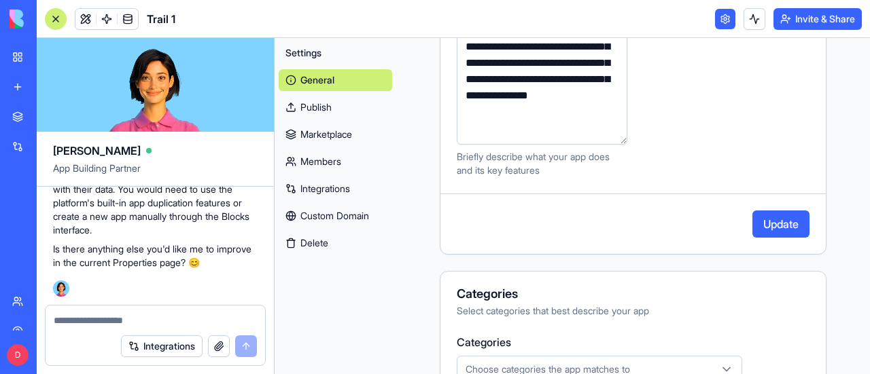
scroll to position [340, 0]
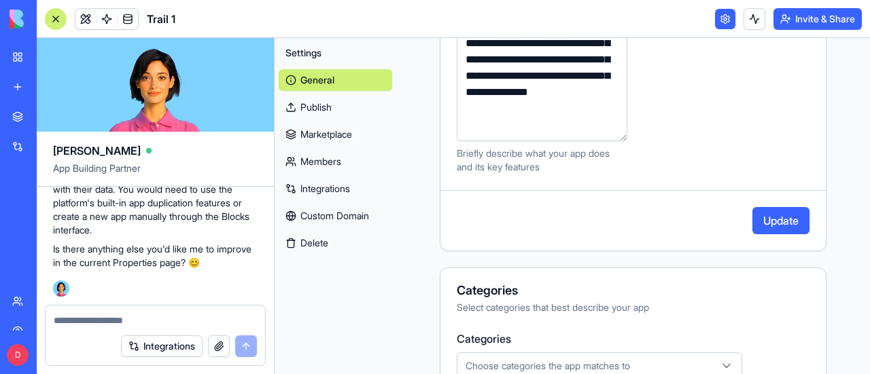
type input "******"
click at [779, 219] on button "Update" at bounding box center [780, 220] width 57 height 27
click at [55, 14] on div at bounding box center [56, 19] width 22 height 22
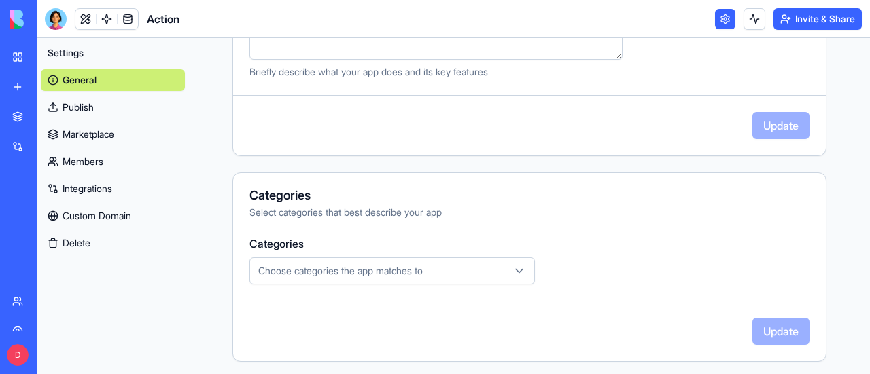
scroll to position [0, 0]
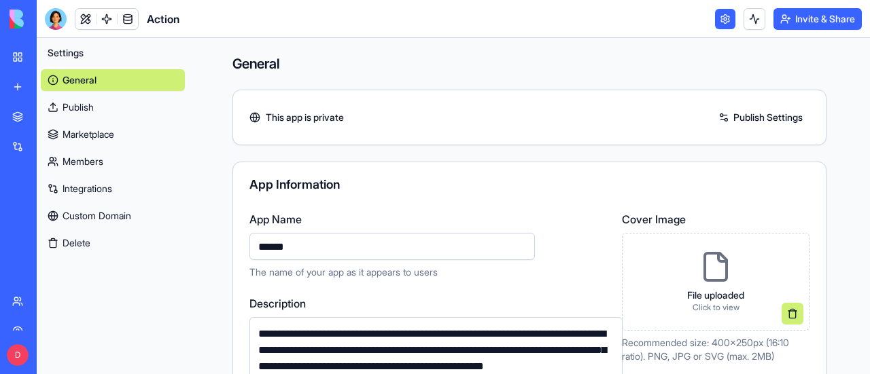
click at [50, 54] on div "My Workspace" at bounding box center [42, 57] width 18 height 14
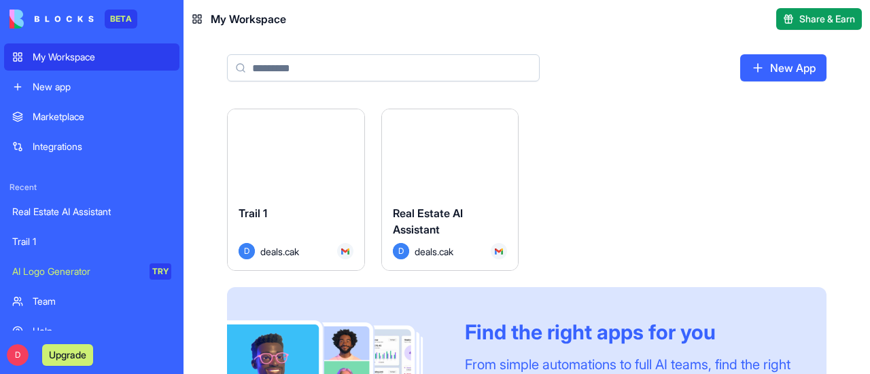
click at [79, 55] on div "My Workspace" at bounding box center [102, 57] width 139 height 14
click at [299, 152] on button "Launch" at bounding box center [296, 152] width 102 height 27
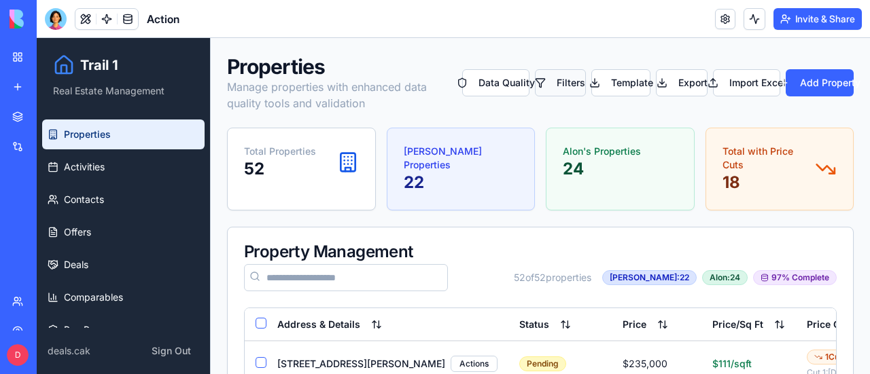
click at [564, 82] on button "Filters" at bounding box center [561, 82] width 52 height 27
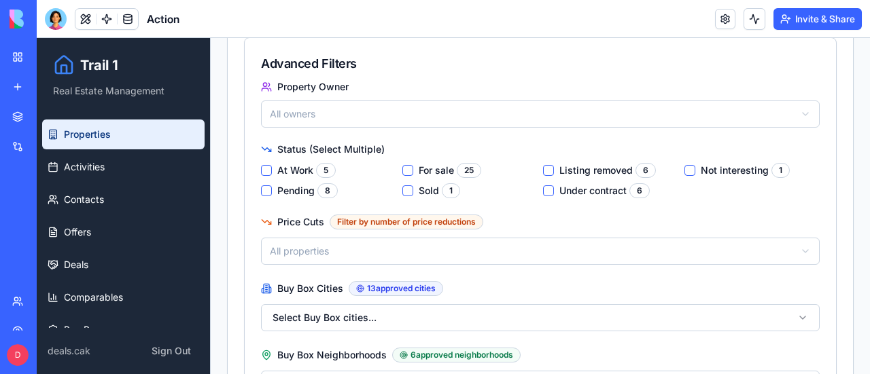
scroll to position [272, 0]
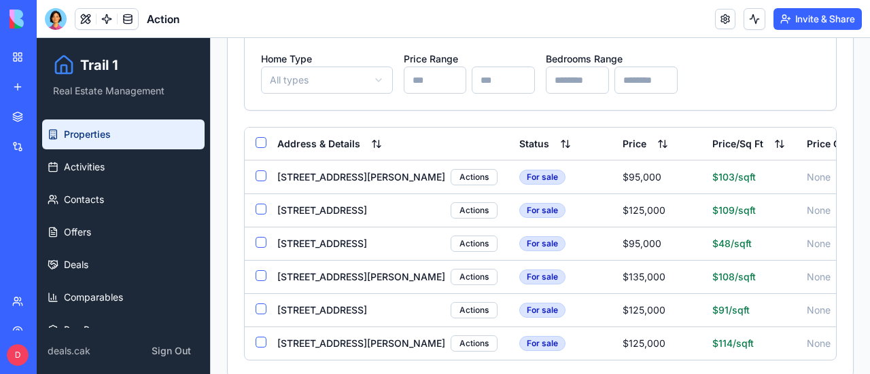
scroll to position [815, 0]
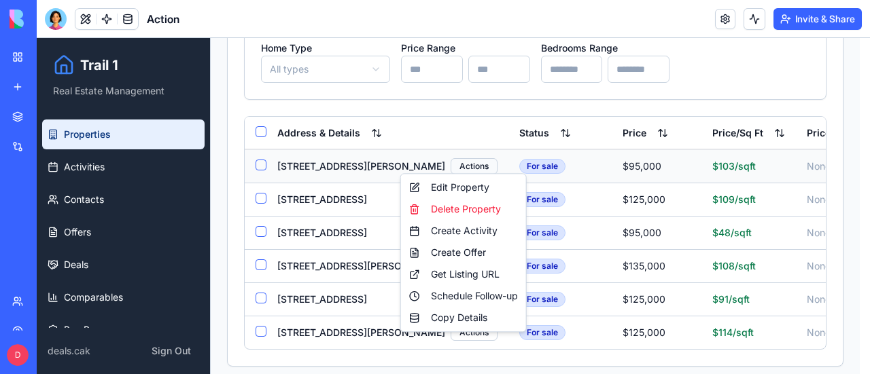
click at [478, 187] on div "Edit Property" at bounding box center [464, 188] width 120 height 22
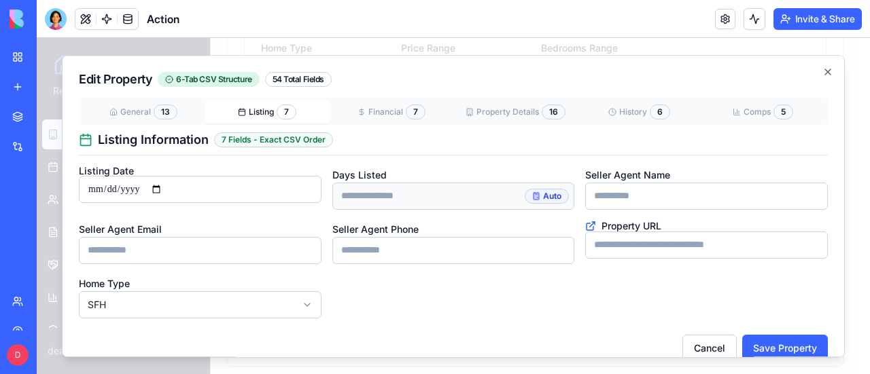
click at [268, 109] on button "Listing 7" at bounding box center [267, 112] width 124 height 23
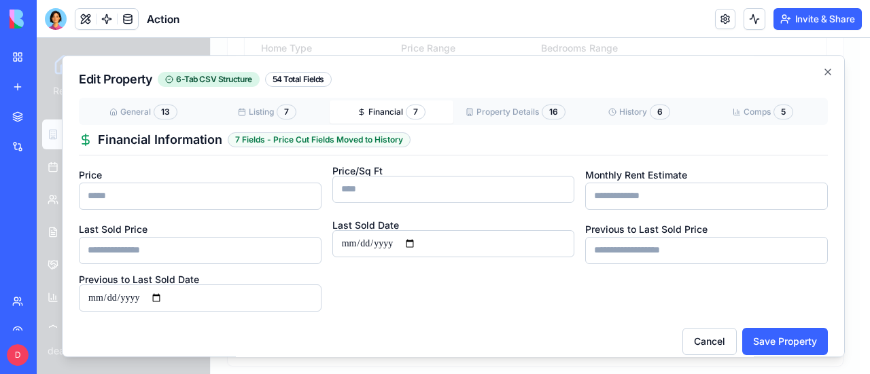
click at [387, 107] on button "Financial 7" at bounding box center [392, 112] width 124 height 23
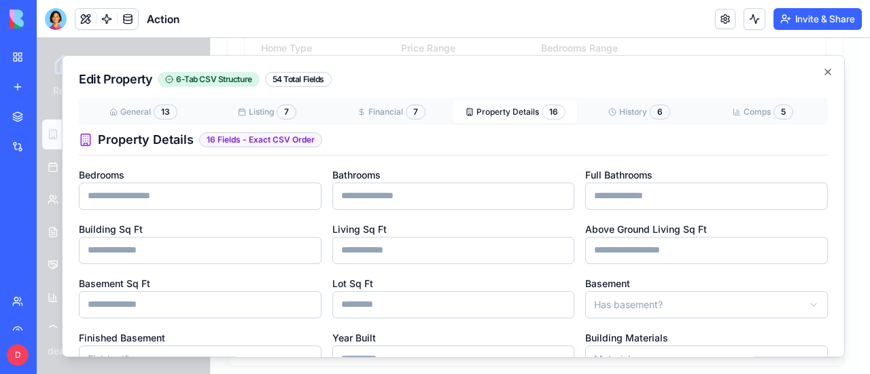
click at [491, 111] on button "Property Details 16" at bounding box center [515, 112] width 124 height 23
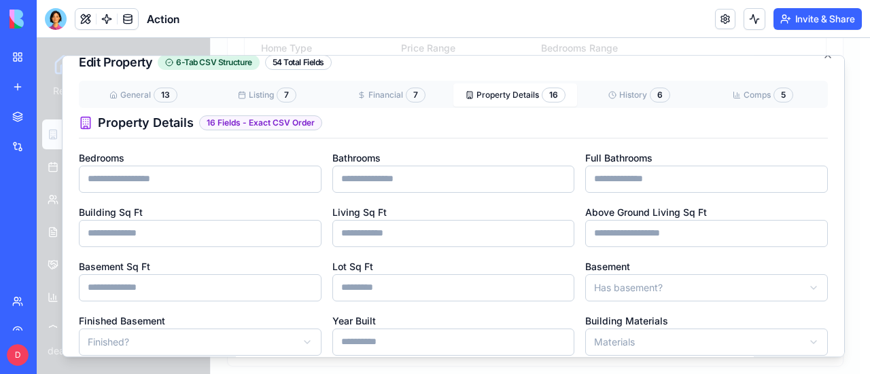
scroll to position [0, 0]
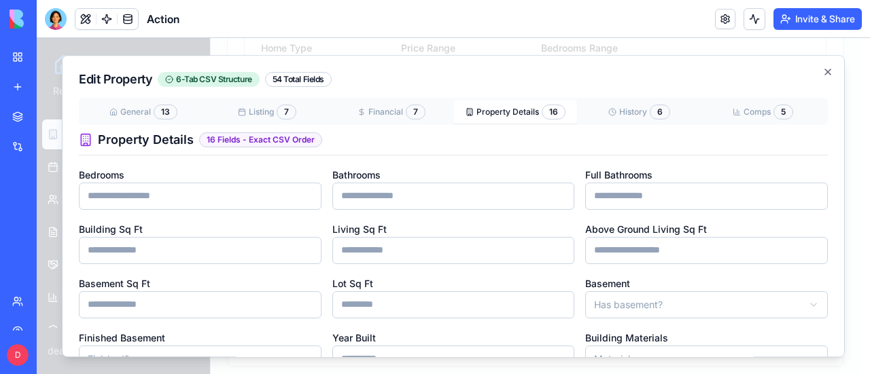
click at [622, 108] on button "History 6" at bounding box center [639, 112] width 124 height 23
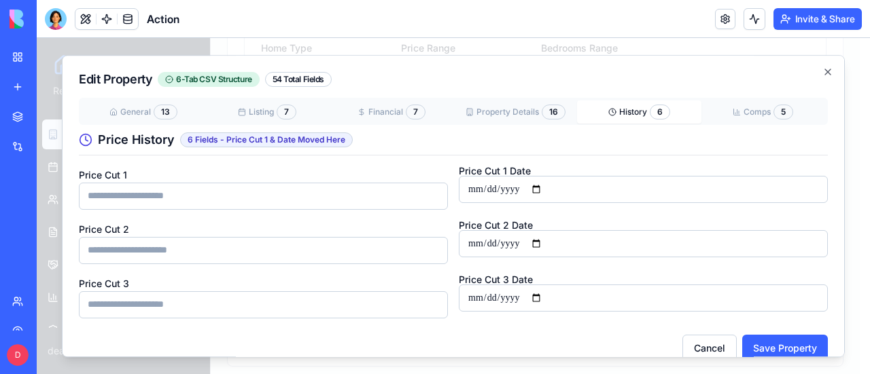
click at [749, 105] on div "Edit Property 6-Tab CSV Structure 54 Total Fields General 13 Listing 7 Financia…" at bounding box center [453, 206] width 783 height 303
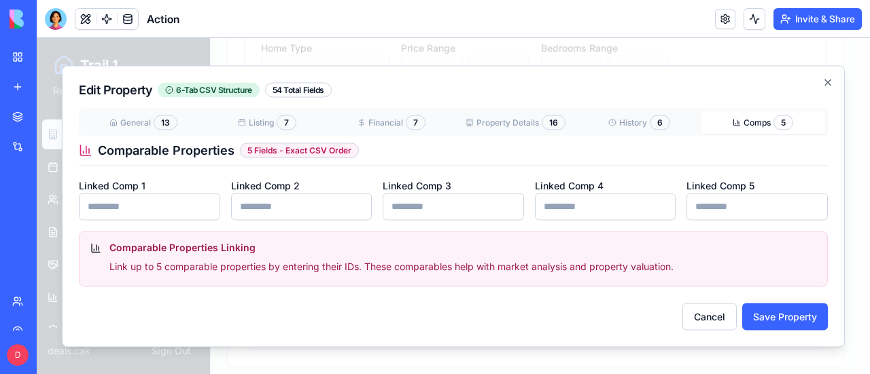
click at [387, 122] on button "Financial 7" at bounding box center [392, 122] width 124 height 23
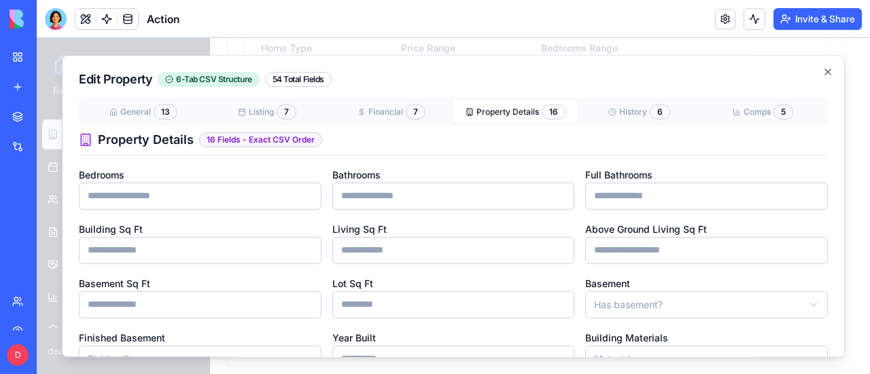
click at [506, 112] on button "Property Details 16" at bounding box center [515, 112] width 124 height 23
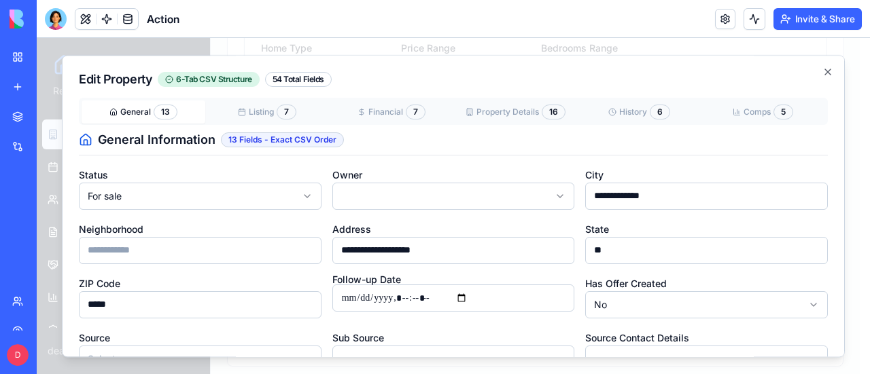
click at [137, 115] on button "General 13" at bounding box center [144, 112] width 124 height 23
click at [262, 113] on button "Listing 7" at bounding box center [267, 112] width 124 height 23
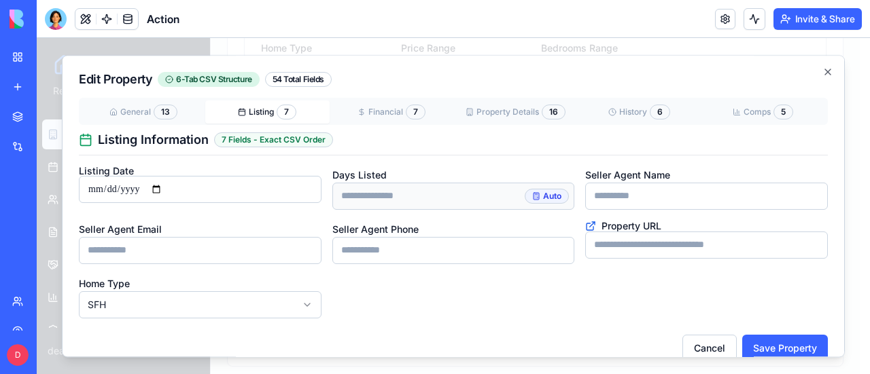
click at [372, 109] on button "Financial 7" at bounding box center [392, 112] width 124 height 23
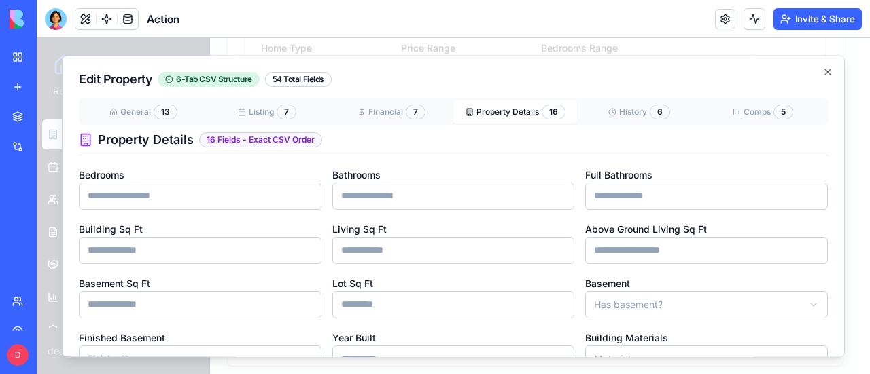
click at [497, 104] on button "Property Details 16" at bounding box center [515, 112] width 124 height 23
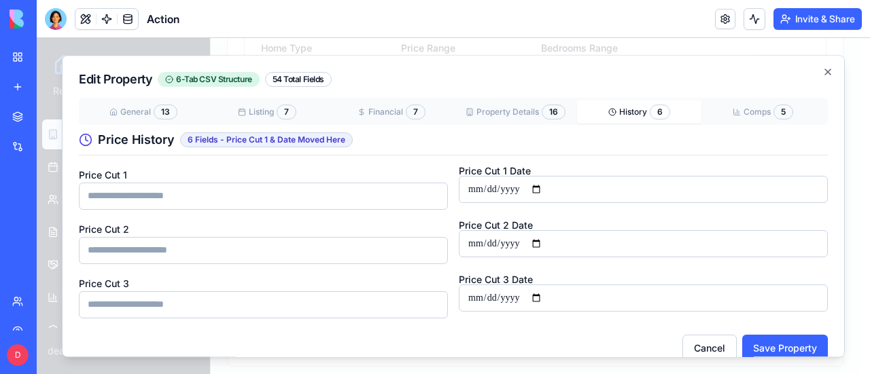
click at [609, 111] on circle "button" at bounding box center [612, 112] width 7 height 7
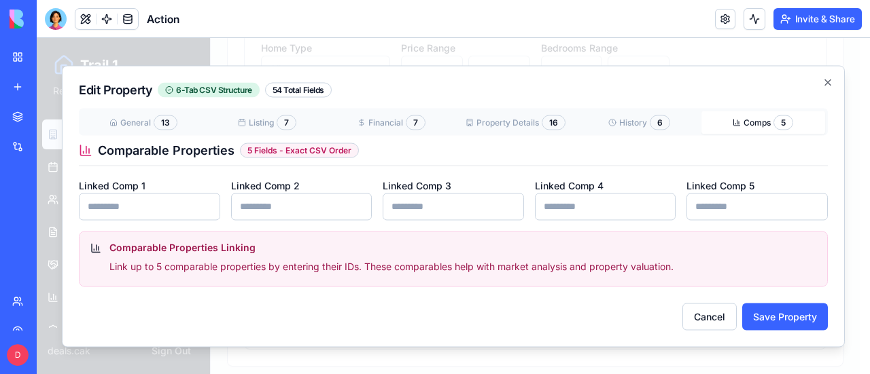
click at [753, 115] on button "Comps 5" at bounding box center [763, 122] width 124 height 23
click at [136, 122] on div "General 13 Listing 7 Financial 7 Property Details 16 History 6 Comps 5" at bounding box center [453, 121] width 749 height 27
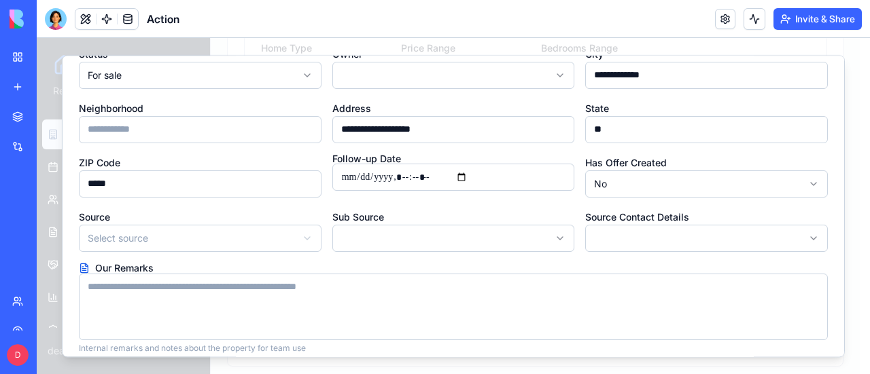
scroll to position [175, 0]
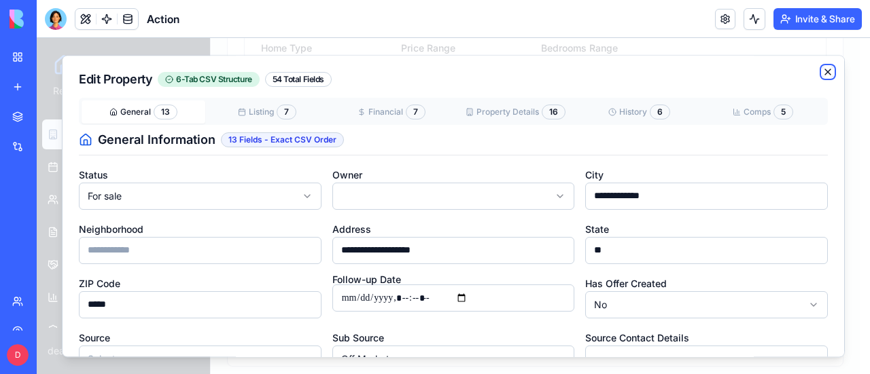
click at [822, 70] on icon "button" at bounding box center [827, 72] width 11 height 11
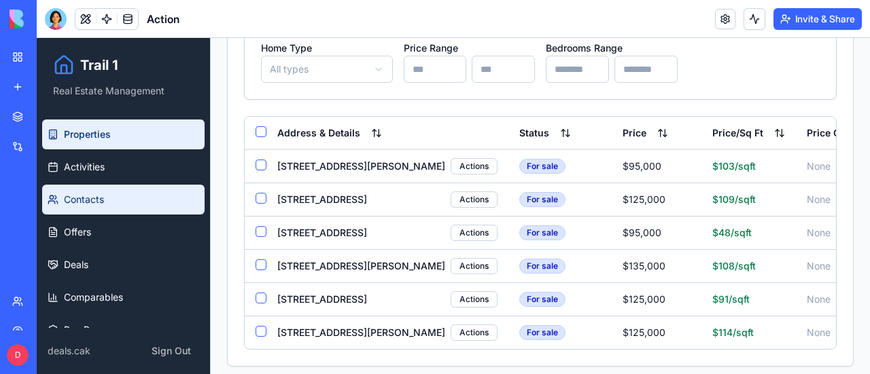
click at [83, 194] on span "Contacts" at bounding box center [84, 200] width 40 height 14
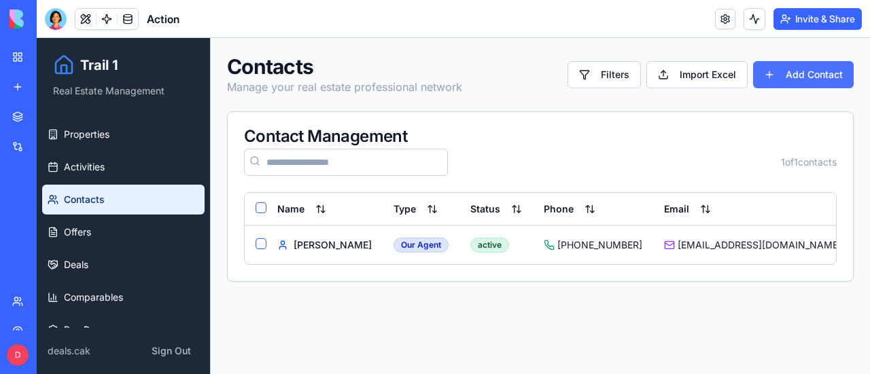
click at [817, 79] on button "Add Contact" at bounding box center [803, 74] width 101 height 27
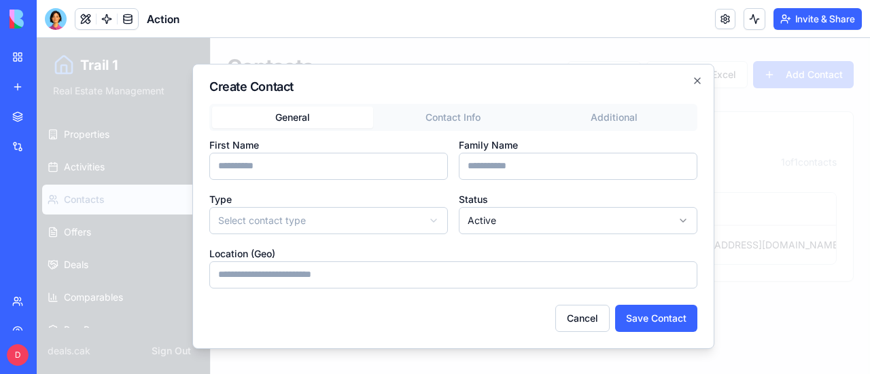
click at [347, 164] on input "First Name" at bounding box center [328, 166] width 238 height 27
type input "****"
click at [412, 225] on body "**********" at bounding box center [453, 206] width 833 height 336
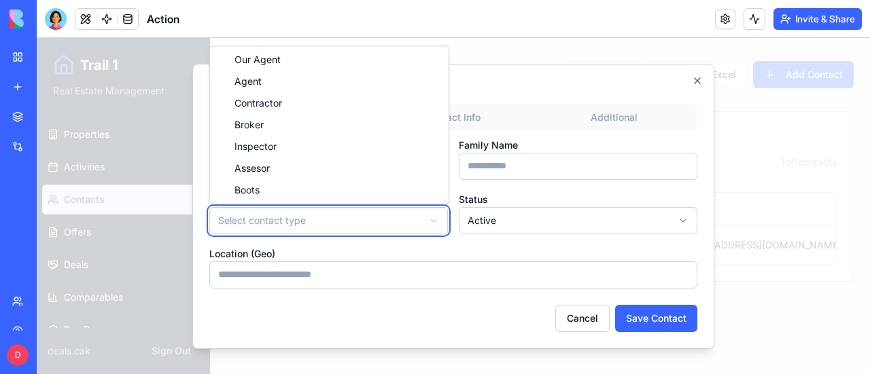
click at [412, 225] on body "**********" at bounding box center [453, 206] width 833 height 336
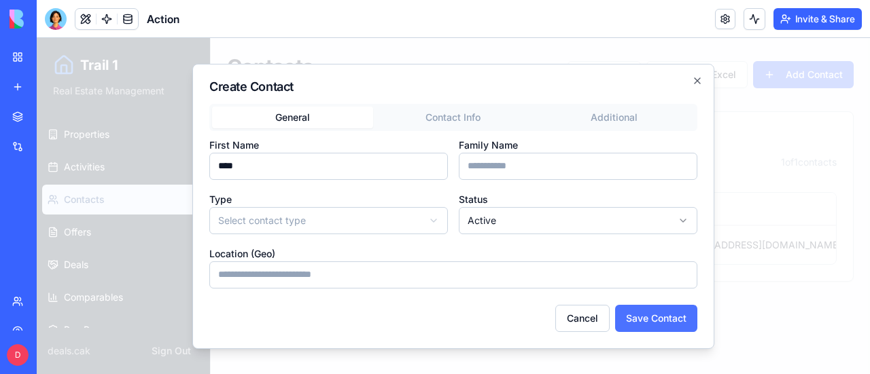
click at [663, 314] on button "Save Contact" at bounding box center [656, 318] width 82 height 27
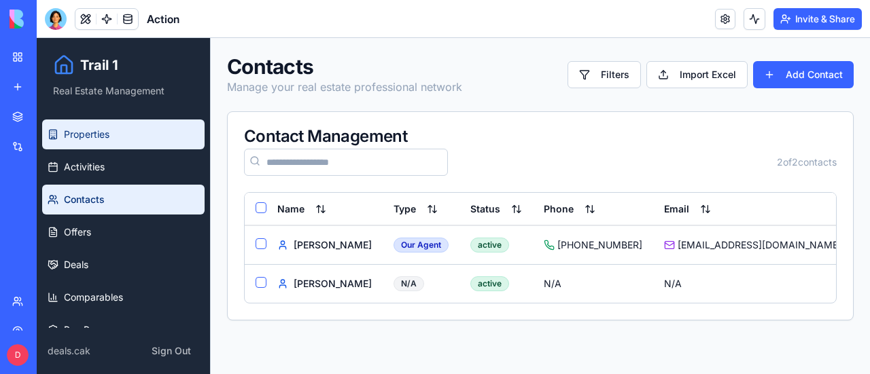
click at [88, 132] on span "Properties" at bounding box center [87, 135] width 46 height 14
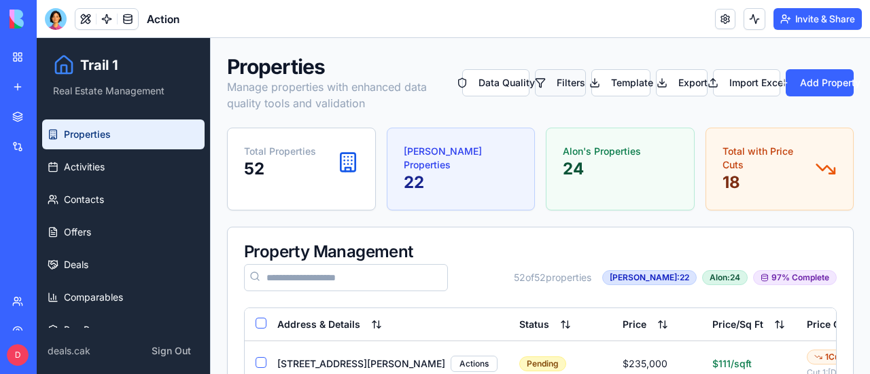
click at [564, 85] on button "Filters" at bounding box center [561, 82] width 52 height 27
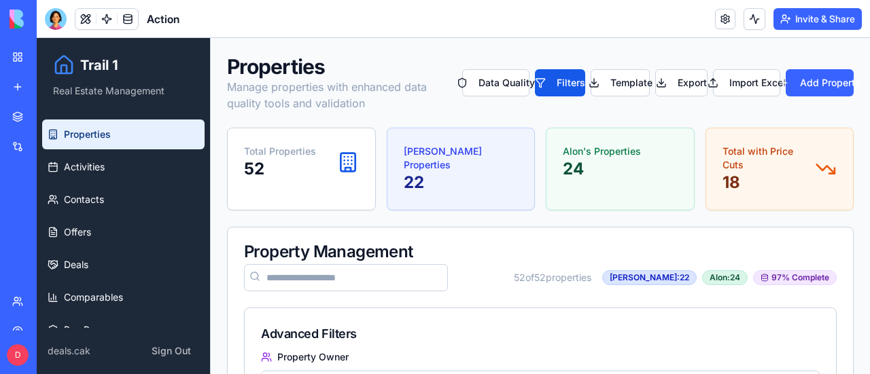
scroll to position [136, 0]
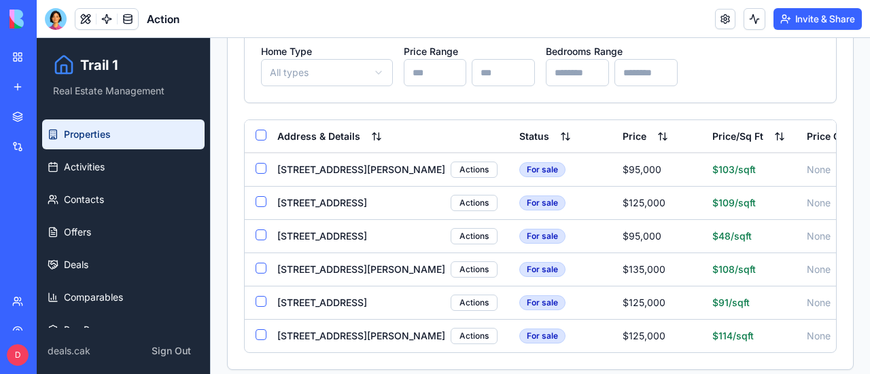
scroll to position [815, 0]
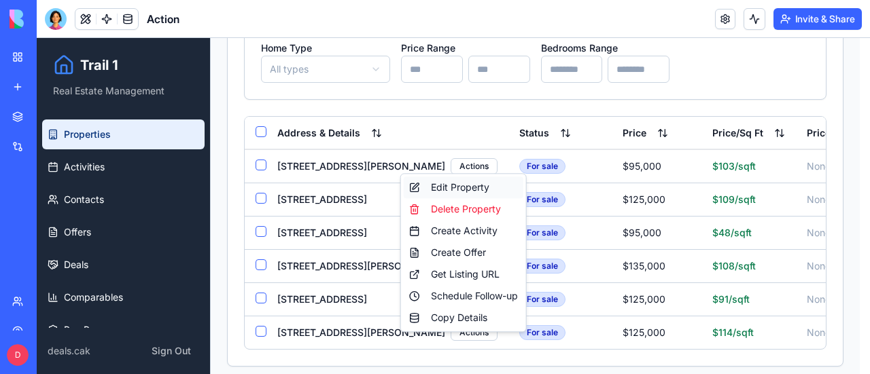
click at [447, 187] on div "Edit Property" at bounding box center [464, 188] width 120 height 22
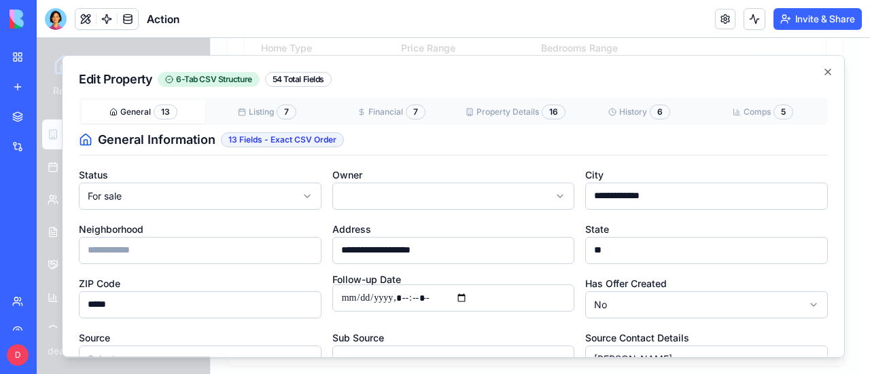
scroll to position [175, 0]
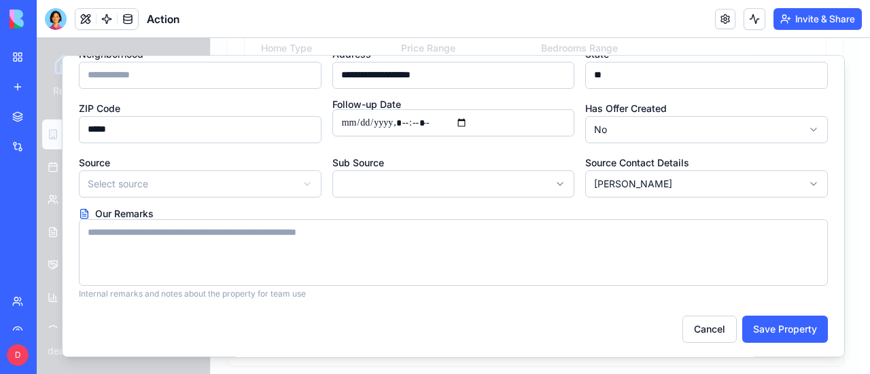
click at [486, 228] on textarea "Our Remarks" at bounding box center [453, 252] width 749 height 67
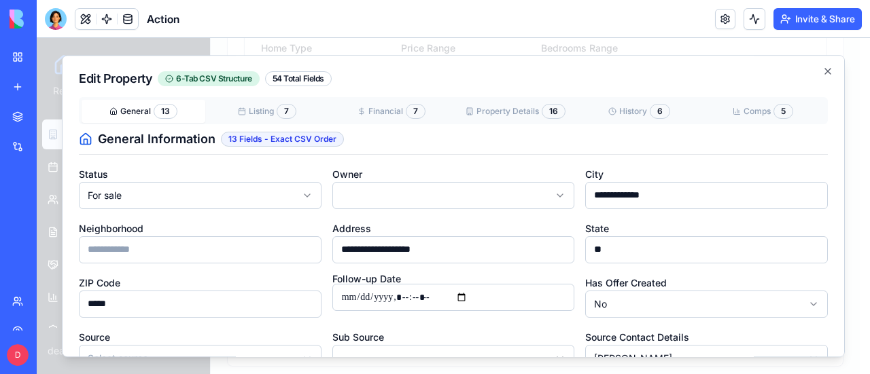
scroll to position [0, 0]
click at [825, 73] on icon "button" at bounding box center [827, 71] width 5 height 5
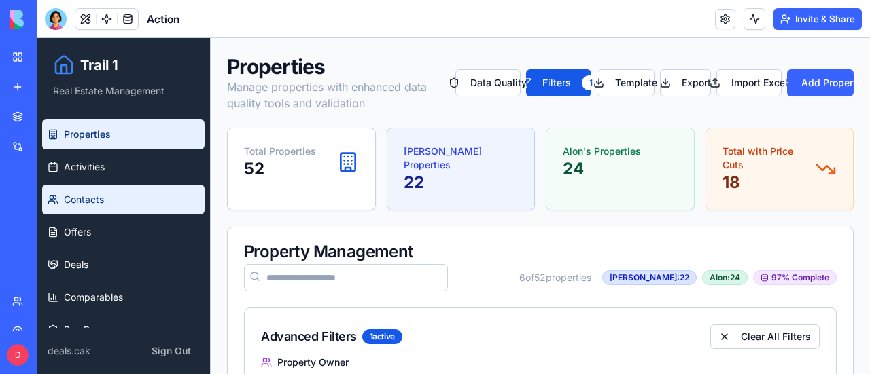
click at [85, 196] on span "Contacts" at bounding box center [84, 200] width 40 height 14
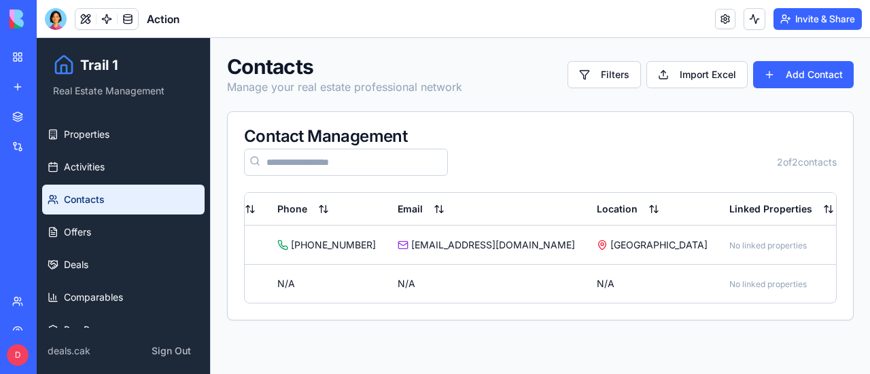
scroll to position [0, 278]
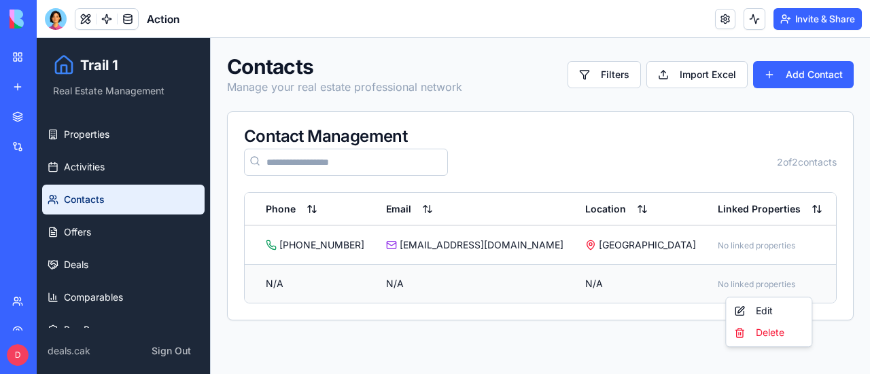
click at [804, 285] on html "Trail 1 Real Estate Management Properties Activities Contacts Offers Deals Comp…" at bounding box center [453, 206] width 833 height 336
click at [762, 307] on div "Edit" at bounding box center [768, 311] width 80 height 22
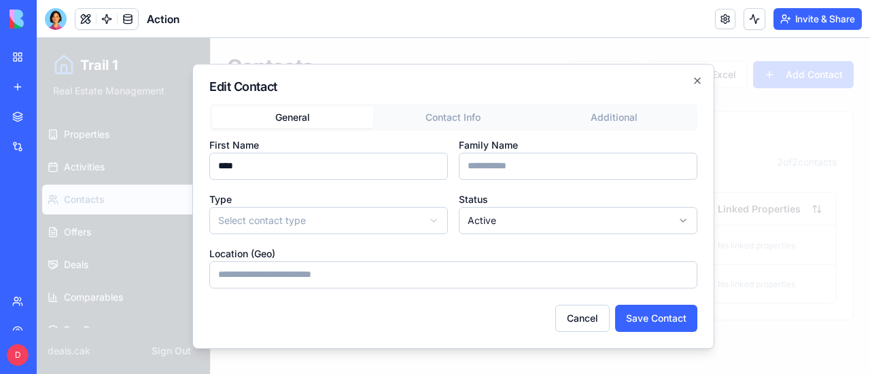
click at [402, 219] on body "**********" at bounding box center [453, 206] width 833 height 336
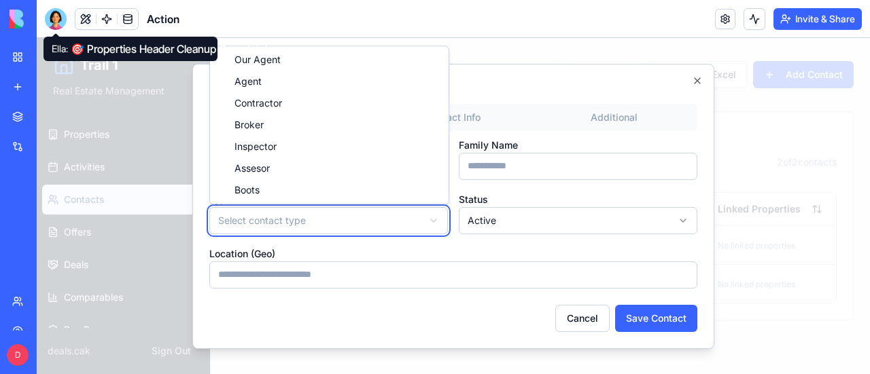
click at [694, 74] on body "**********" at bounding box center [453, 206] width 833 height 336
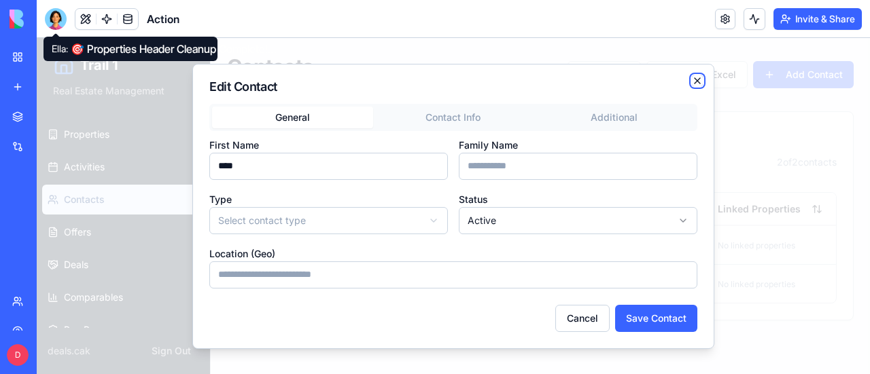
click at [696, 80] on icon "button" at bounding box center [697, 80] width 11 height 11
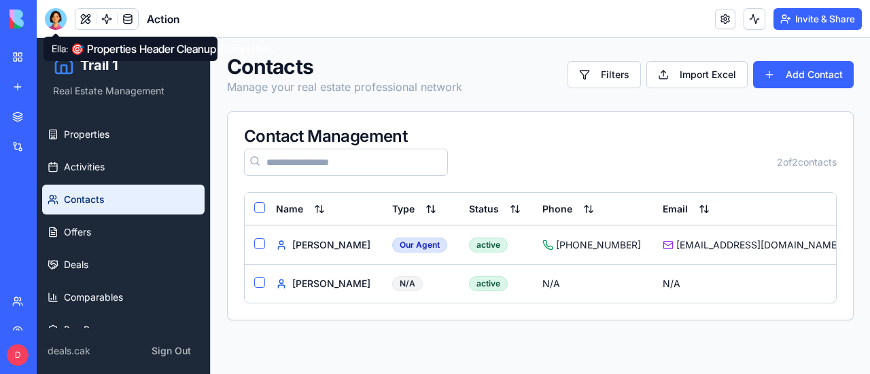
scroll to position [0, 0]
click at [55, 18] on div at bounding box center [56, 19] width 22 height 22
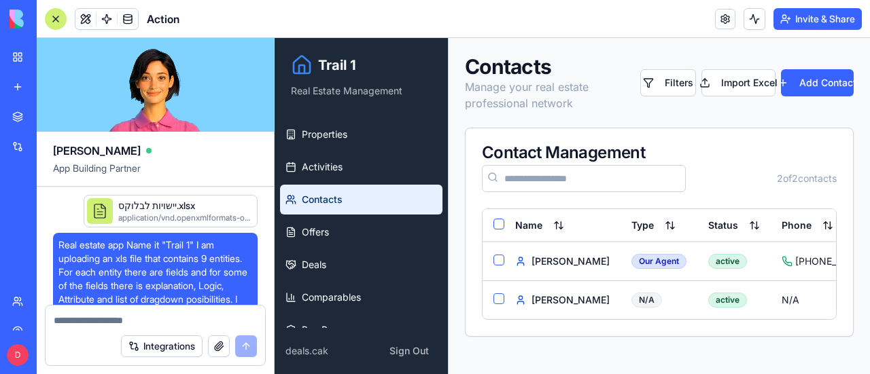
scroll to position [118716, 0]
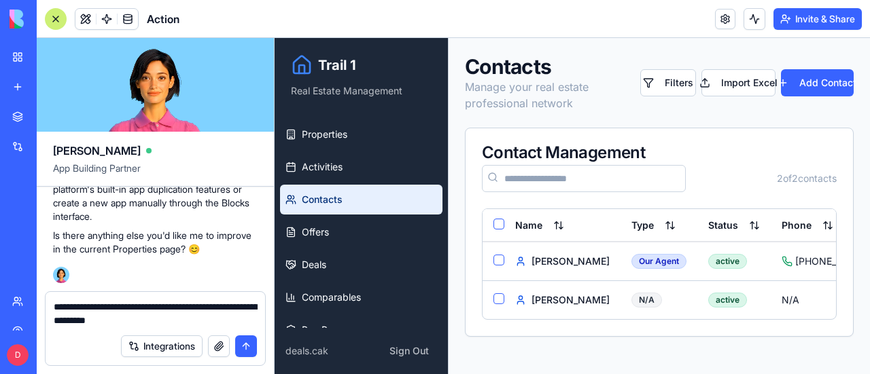
click at [54, 306] on textarea "**********" at bounding box center [156, 313] width 204 height 27
click at [200, 321] on textarea "**********" at bounding box center [156, 313] width 204 height 27
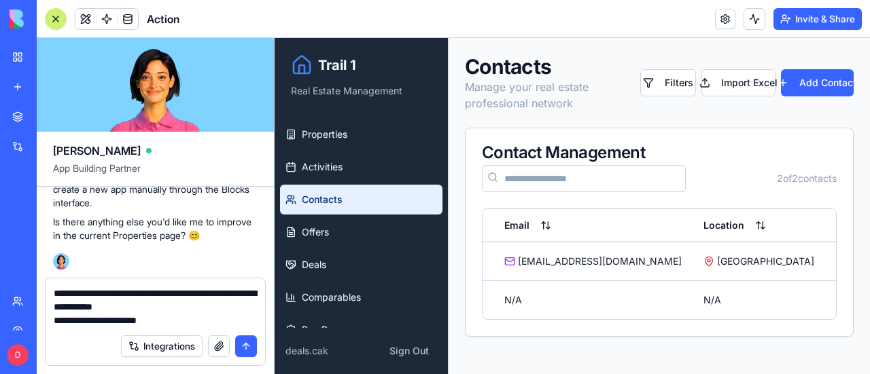
scroll to position [0, 516]
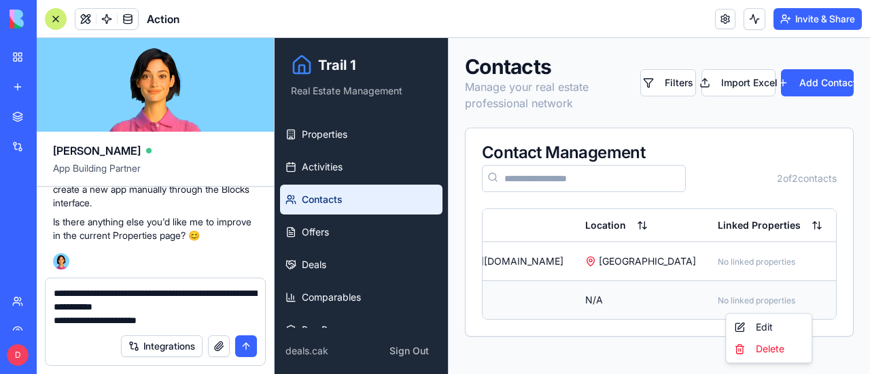
click at [797, 291] on html "Trail 1 Real Estate Management Properties Activities Contacts Offers Deals Comp…" at bounding box center [571, 206] width 595 height 336
click at [756, 327] on div "Edit" at bounding box center [768, 328] width 80 height 22
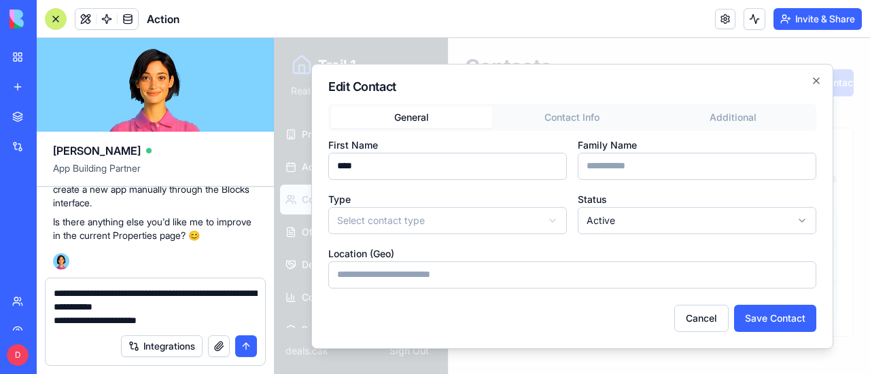
click at [510, 226] on body "**********" at bounding box center [571, 206] width 595 height 336
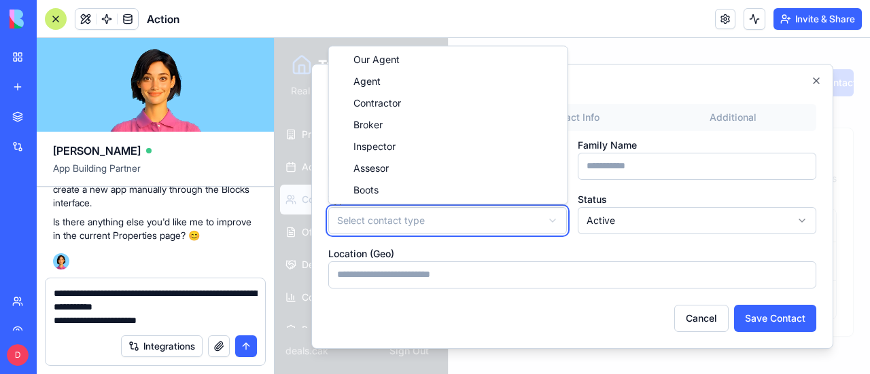
click at [510, 226] on body "**********" at bounding box center [571, 206] width 595 height 336
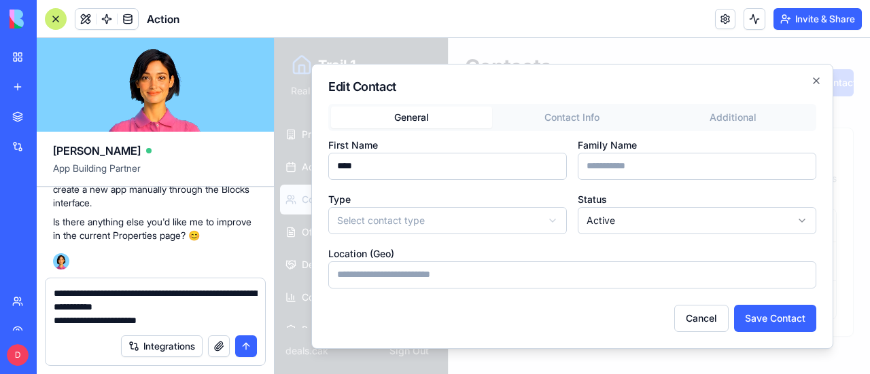
click at [164, 315] on textarea "**********" at bounding box center [156, 307] width 204 height 41
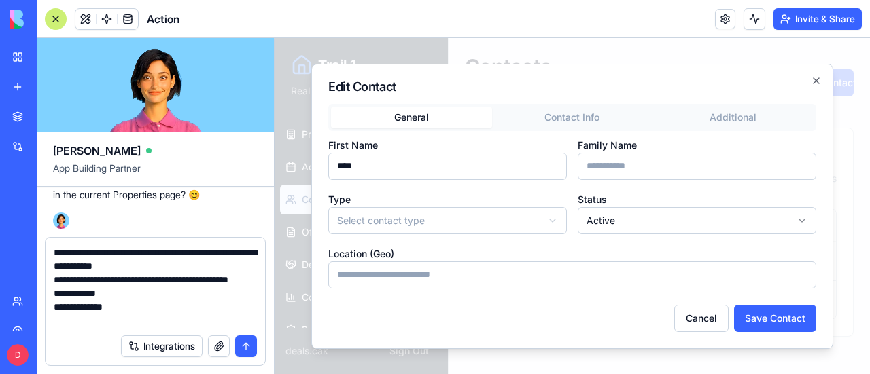
type textarea "**********"
click at [249, 347] on button "submit" at bounding box center [246, 347] width 22 height 22
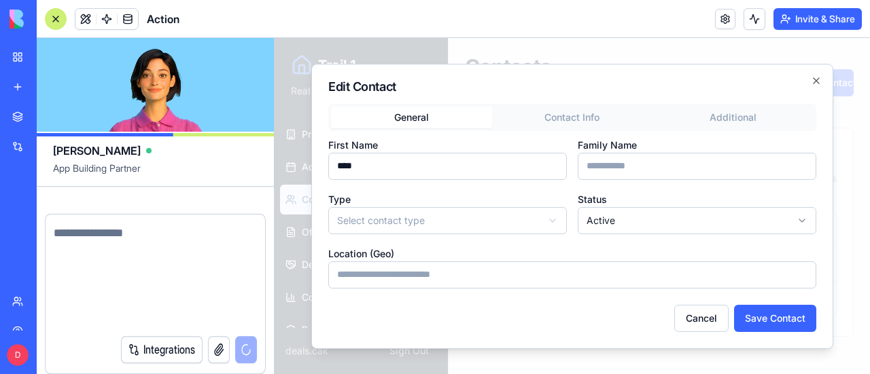
scroll to position [118808, 0]
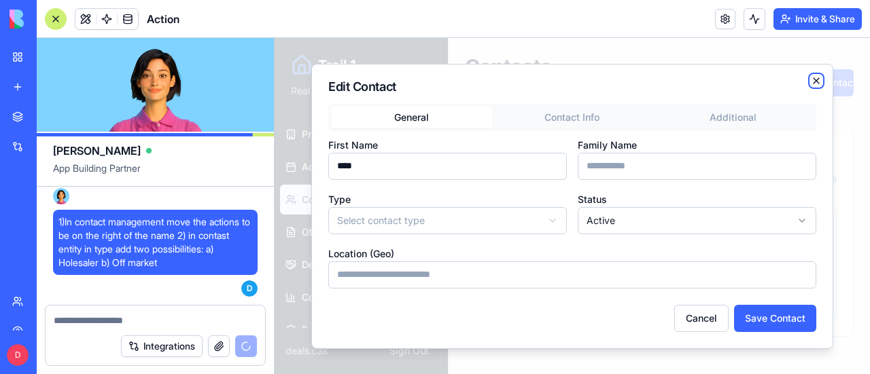
click at [817, 82] on icon "button" at bounding box center [816, 80] width 11 height 11
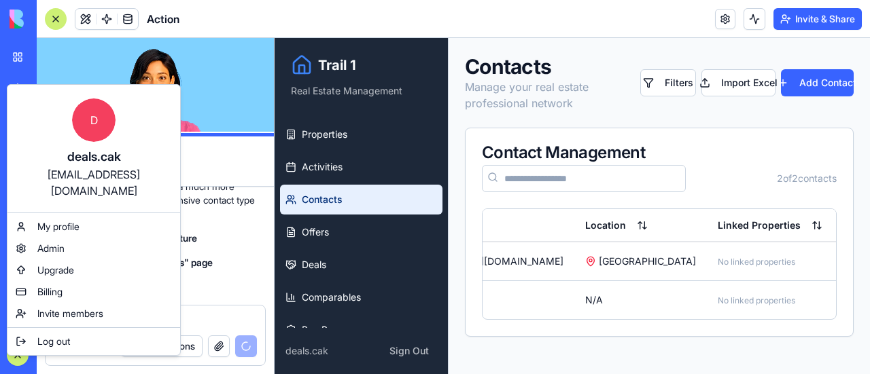
scroll to position [119496, 0]
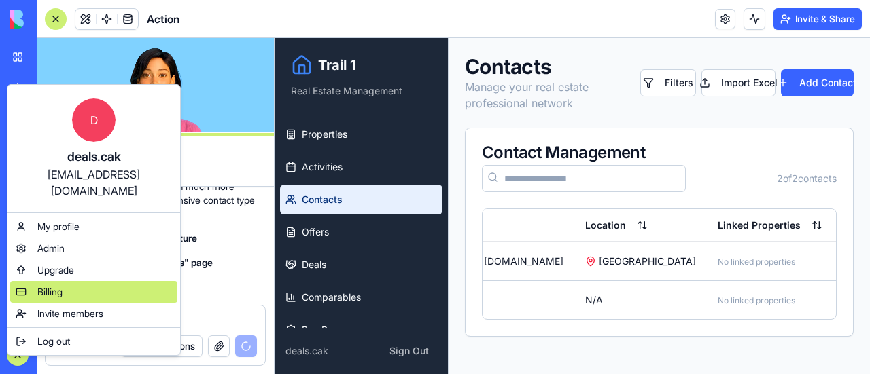
drag, startPoint x: 54, startPoint y: 278, endPoint x: 537, endPoint y: 232, distance: 484.6
click at [54, 285] on span "Billing" at bounding box center [49, 292] width 25 height 14
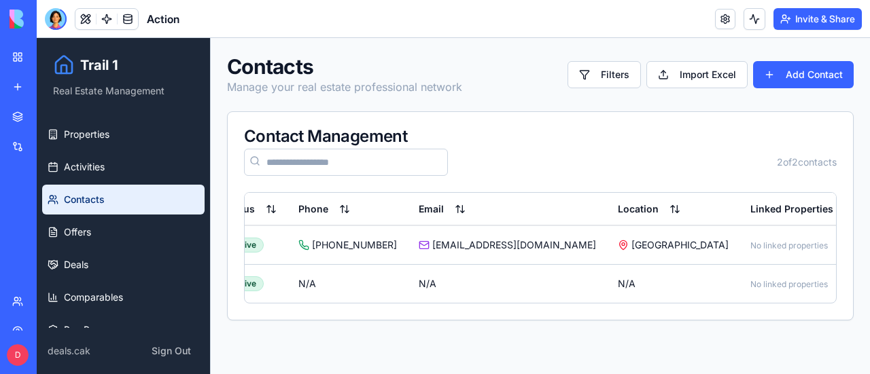
scroll to position [0, 278]
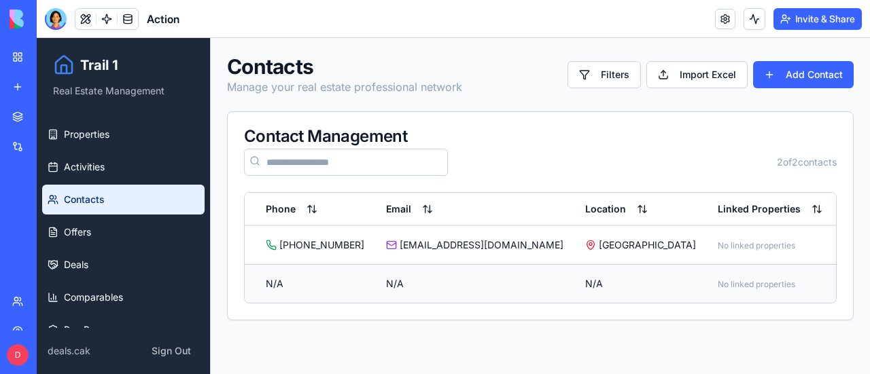
click at [802, 282] on html "Trail 1 Real Estate Management Properties Activities Contacts Offers Deals Comp…" at bounding box center [453, 206] width 833 height 336
click at [758, 310] on div "Edit" at bounding box center [768, 311] width 80 height 22
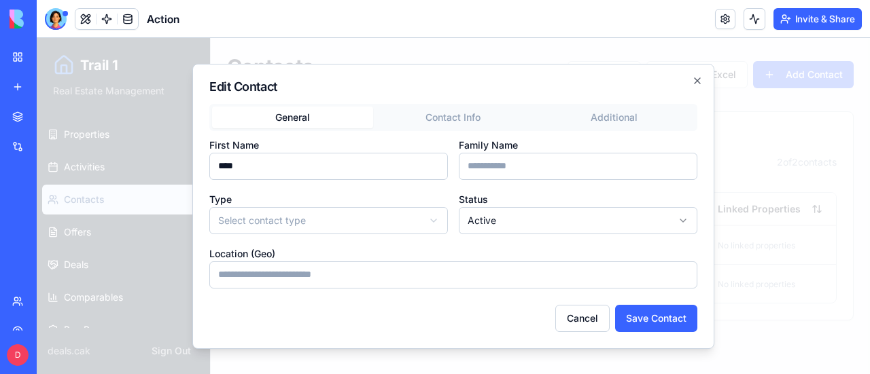
click at [368, 210] on body "**********" at bounding box center [453, 206] width 833 height 336
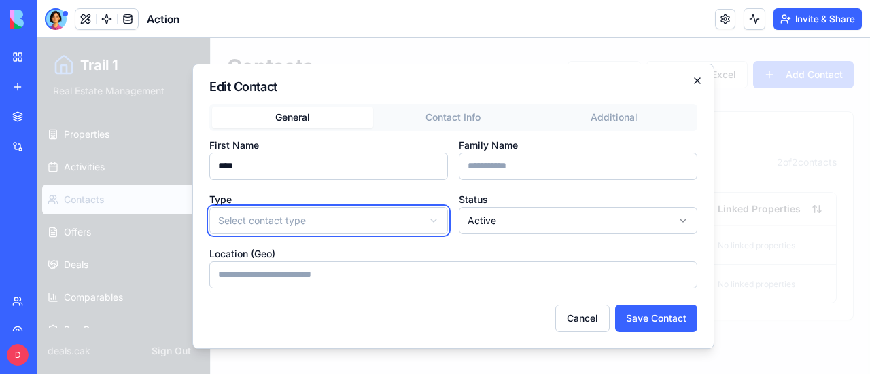
click at [698, 81] on body "**********" at bounding box center [453, 206] width 833 height 336
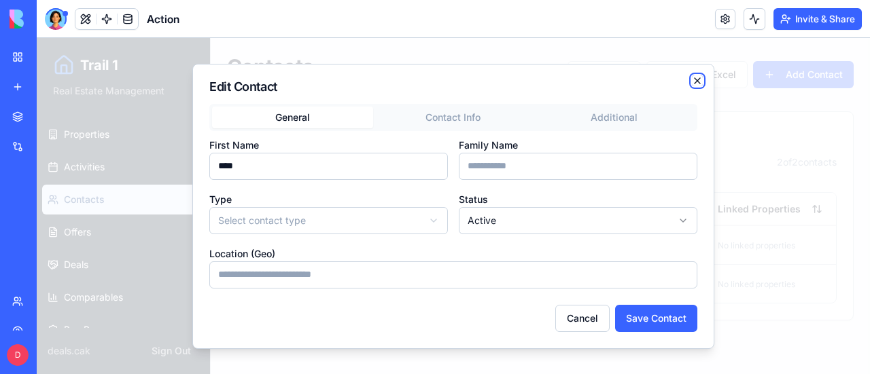
click at [696, 79] on icon "button" at bounding box center [697, 80] width 11 height 11
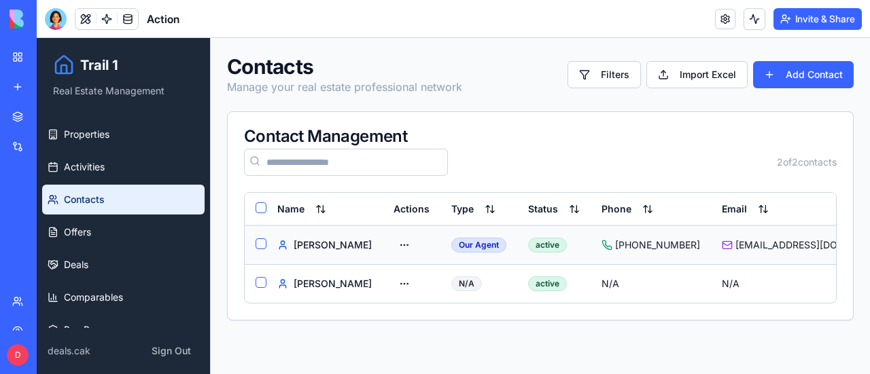
click at [393, 247] on html "Trail 1 Real Estate Management Properties Activities Contacts Offers Deals Comp…" at bounding box center [453, 206] width 833 height 336
click at [393, 277] on html "Trail 1 Real Estate Management Properties Activities Contacts Offers Deals Comp…" at bounding box center [453, 206] width 833 height 336
click at [362, 308] on div "Edit" at bounding box center [361, 311] width 80 height 22
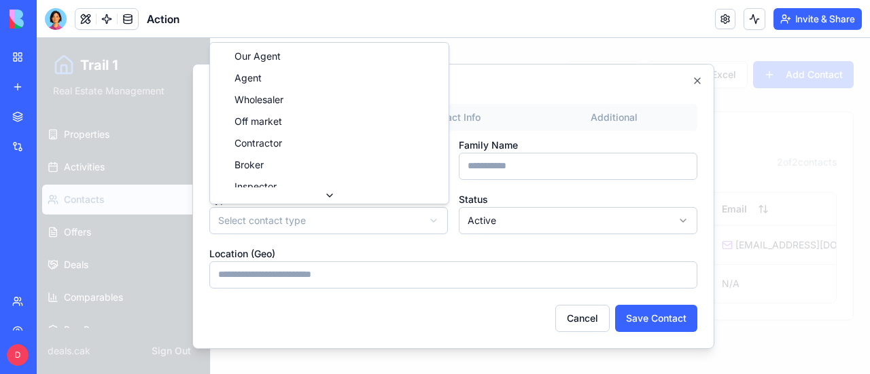
click at [404, 211] on body "**********" at bounding box center [453, 206] width 833 height 336
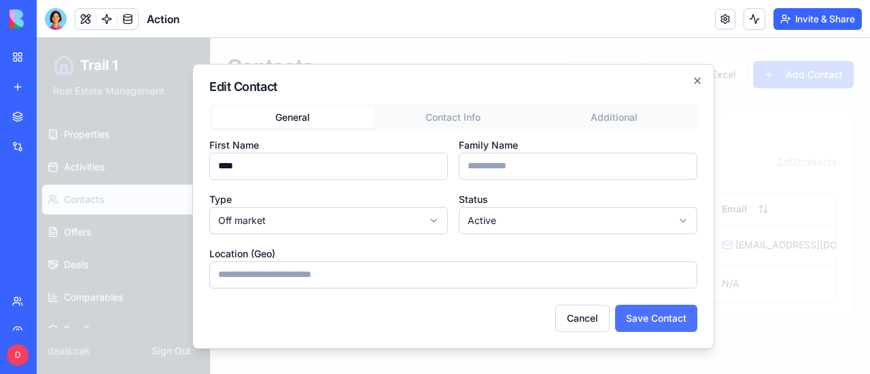
click at [670, 316] on button "Save Contact" at bounding box center [656, 318] width 82 height 27
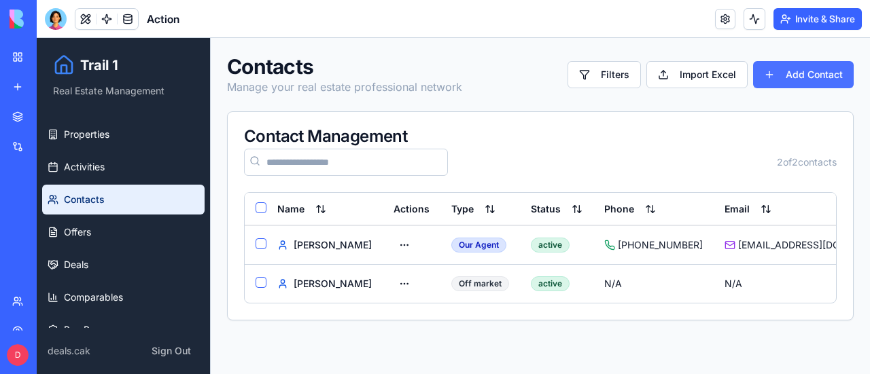
click at [818, 78] on button "Add Contact" at bounding box center [803, 74] width 101 height 27
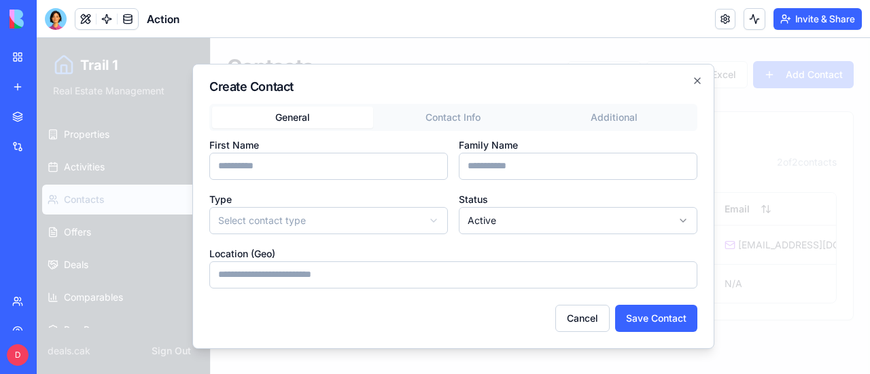
click at [343, 164] on input "First Name" at bounding box center [328, 166] width 238 height 27
type input "***"
click at [356, 213] on body "**********" at bounding box center [453, 206] width 833 height 336
click at [663, 323] on button "Save Contact" at bounding box center [656, 318] width 82 height 27
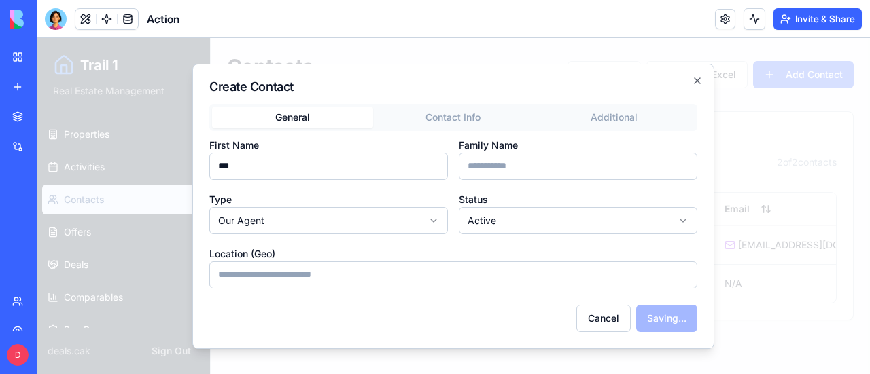
click at [663, 323] on div "Cancel Saving..." at bounding box center [453, 318] width 488 height 27
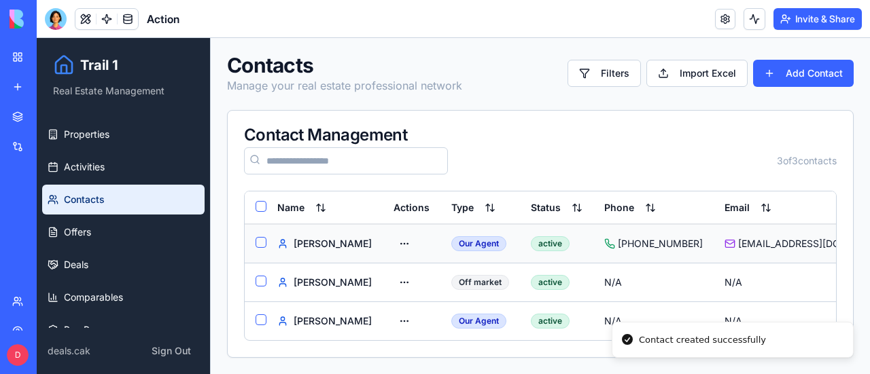
scroll to position [10, 0]
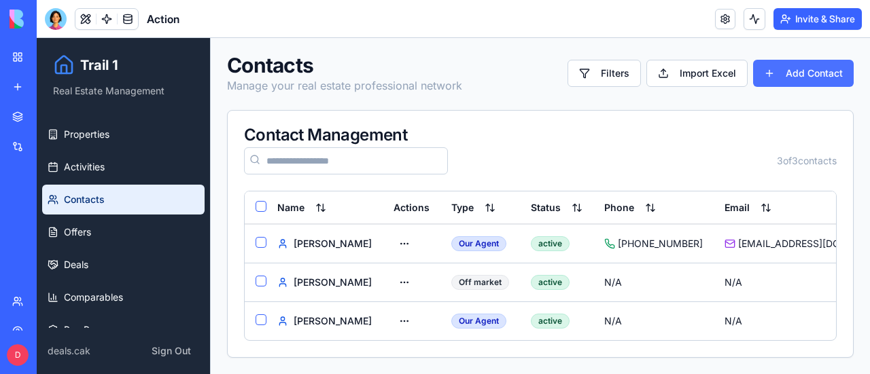
click at [807, 63] on button "Add Contact" at bounding box center [803, 73] width 101 height 27
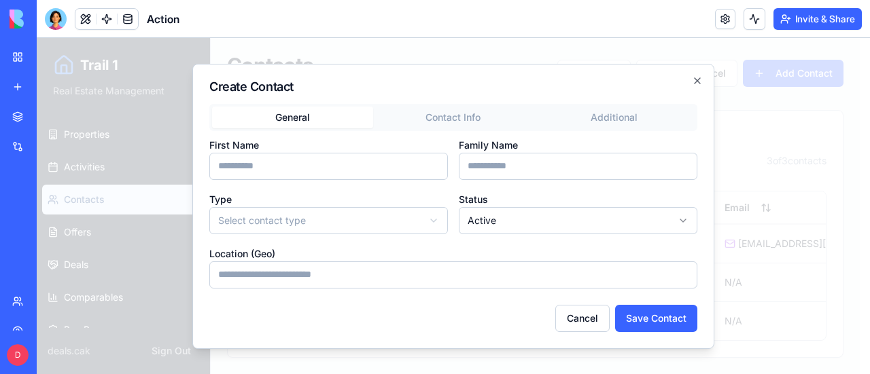
click at [268, 171] on input "First Name" at bounding box center [328, 166] width 238 height 27
drag, startPoint x: 238, startPoint y: 165, endPoint x: 291, endPoint y: 171, distance: 52.6
click at [291, 171] on input "**********" at bounding box center [328, 166] width 238 height 27
type input "****"
click at [472, 162] on input "Family Name" at bounding box center [578, 166] width 238 height 27
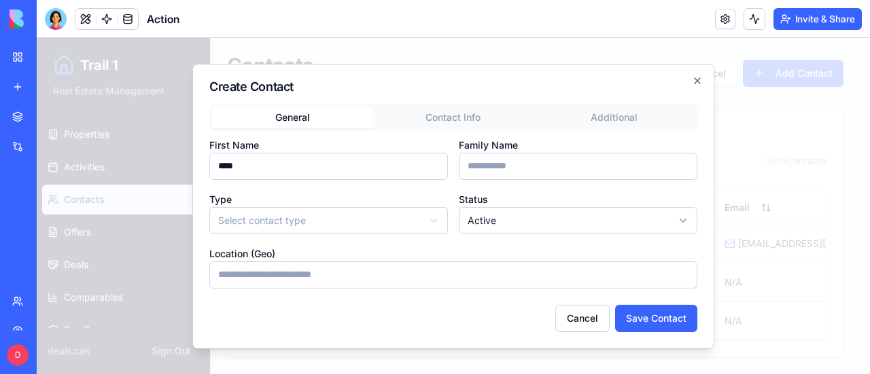
paste input "*****"
type input "*****"
click at [393, 231] on body "**********" at bounding box center [448, 206] width 823 height 338
click at [666, 318] on button "Save Contact" at bounding box center [656, 318] width 82 height 27
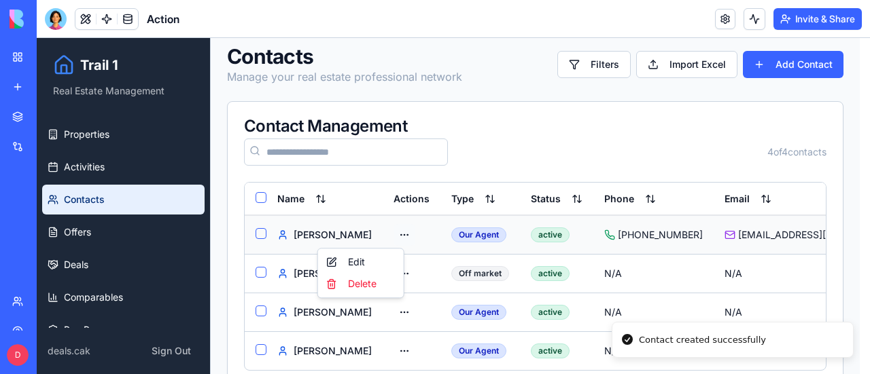
click at [395, 233] on html "Trail 1 Real Estate Management Properties Activities Contacts Offers Deals Comp…" at bounding box center [453, 216] width 833 height 376
click at [363, 283] on div "Delete" at bounding box center [361, 284] width 80 height 22
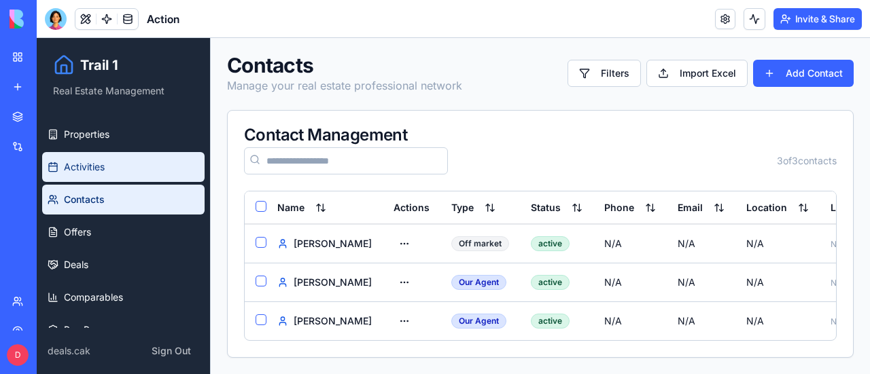
click at [110, 165] on link "Activities" at bounding box center [123, 167] width 162 height 30
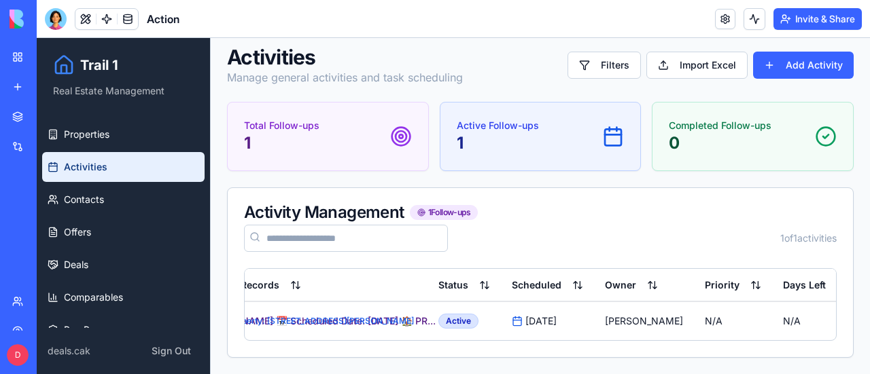
scroll to position [0, 484]
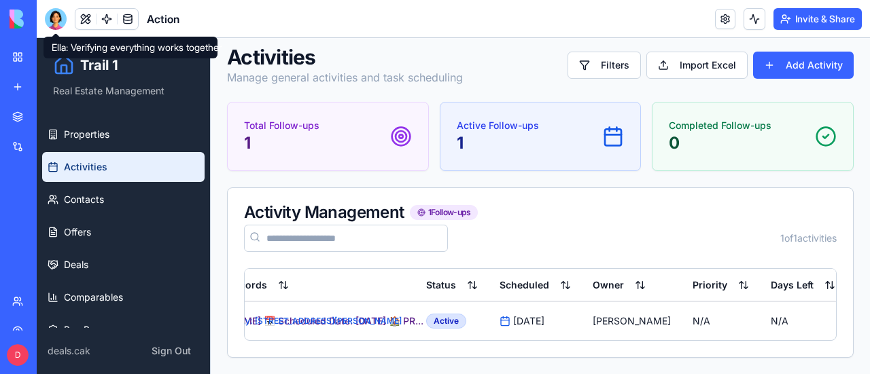
drag, startPoint x: 58, startPoint y: 21, endPoint x: 56, endPoint y: 40, distance: 19.2
click at [58, 21] on div at bounding box center [56, 19] width 22 height 22
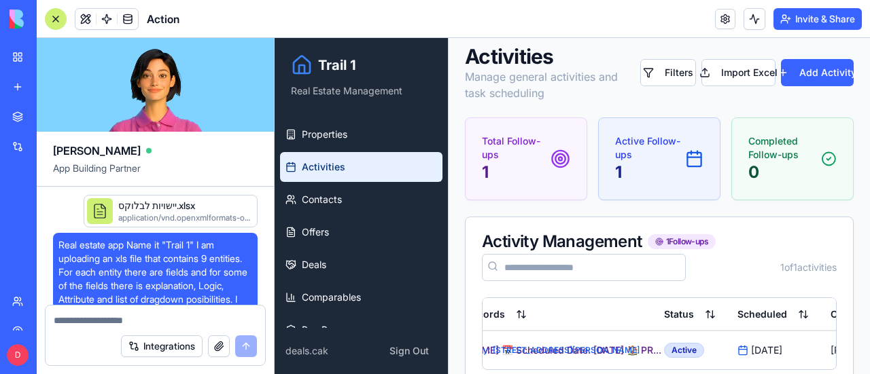
scroll to position [119520, 0]
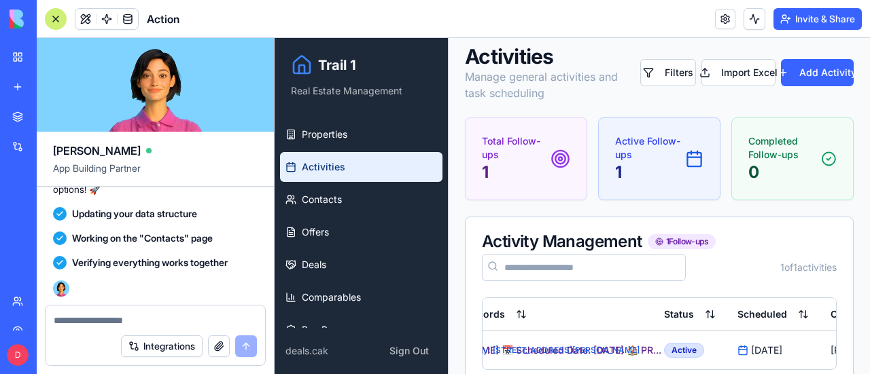
click at [128, 323] on textarea at bounding box center [155, 321] width 203 height 14
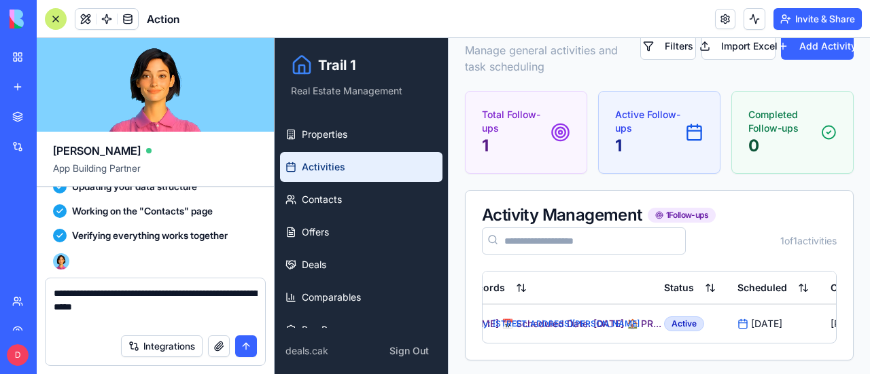
scroll to position [48, 0]
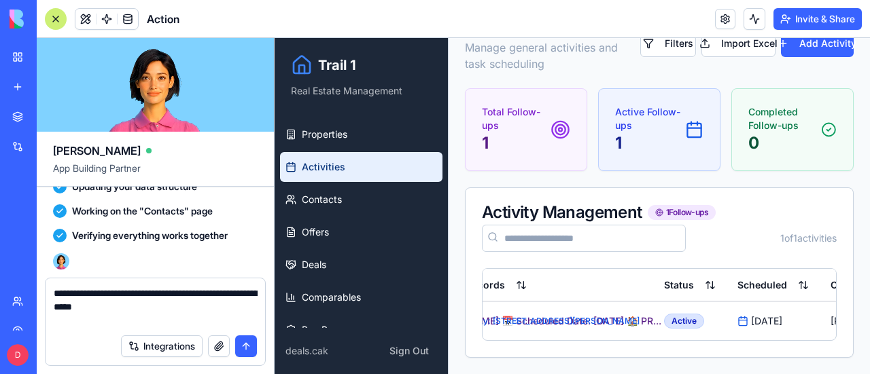
type textarea "**********"
drag, startPoint x: 60, startPoint y: 20, endPoint x: 196, endPoint y: 99, distance: 157.1
click at [60, 20] on div at bounding box center [56, 19] width 22 height 22
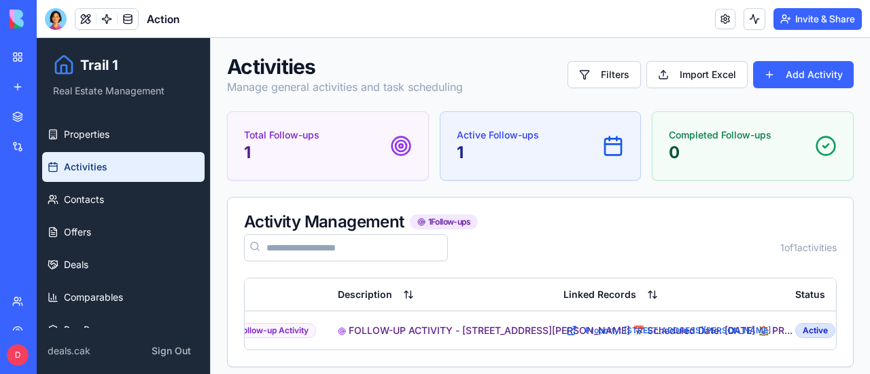
scroll to position [0, 0]
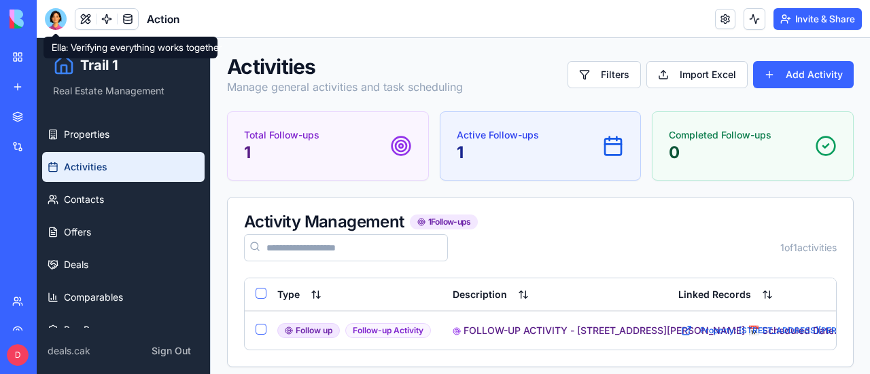
drag, startPoint x: 61, startPoint y: 20, endPoint x: 57, endPoint y: 39, distance: 18.8
click at [61, 20] on div at bounding box center [56, 19] width 22 height 22
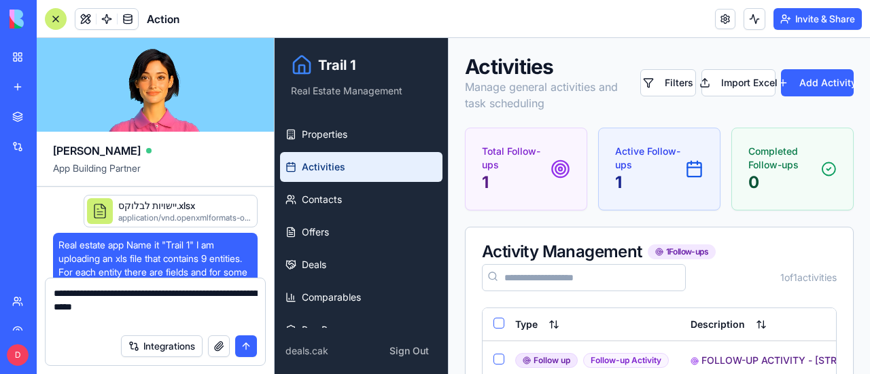
scroll to position [119547, 0]
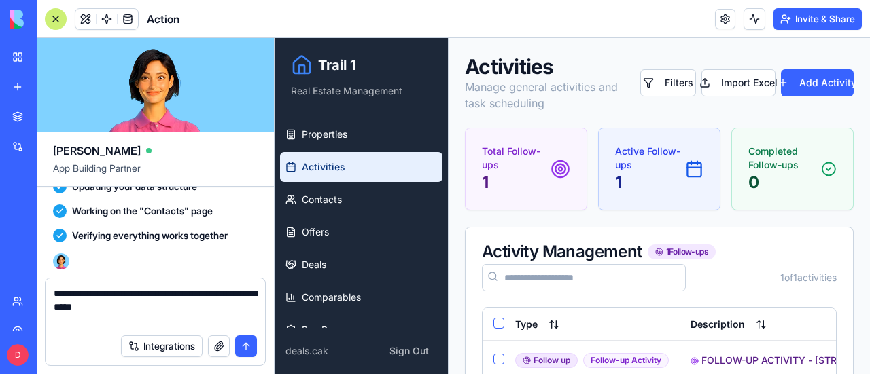
click at [249, 351] on button "submit" at bounding box center [246, 347] width 22 height 22
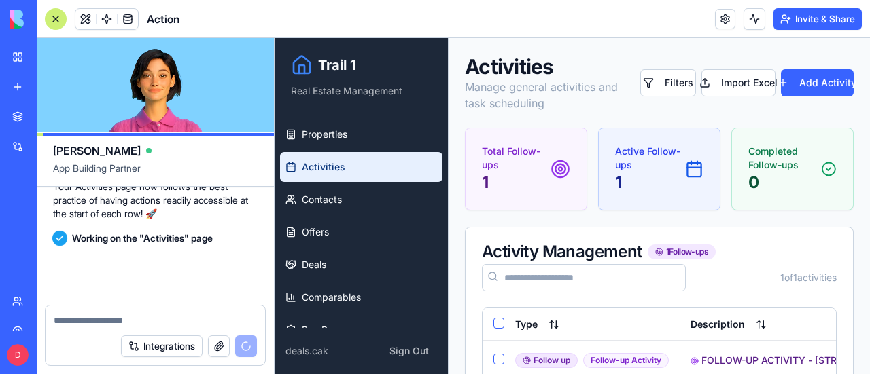
scroll to position [120110, 0]
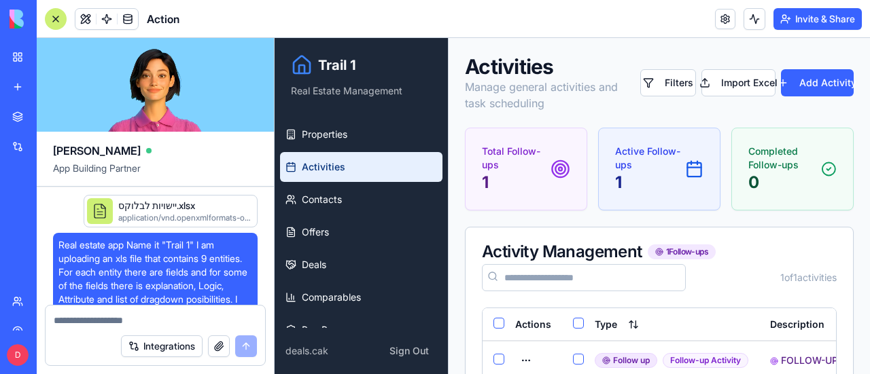
scroll to position [120110, 0]
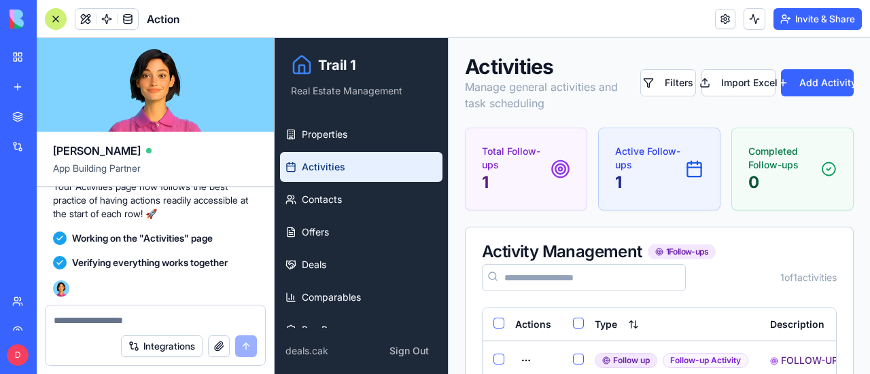
click at [55, 20] on div at bounding box center [56, 19] width 22 height 22
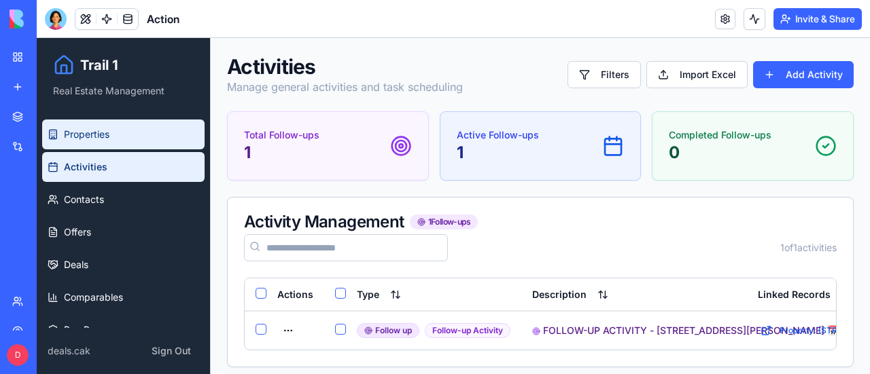
click at [122, 130] on link "Properties" at bounding box center [123, 135] width 162 height 30
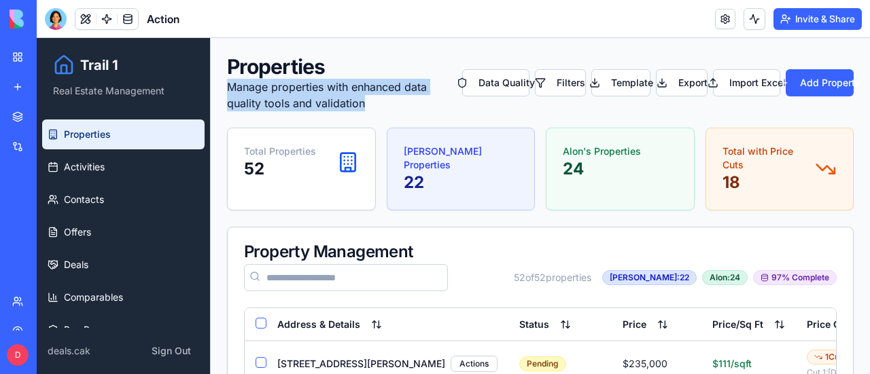
drag, startPoint x: 228, startPoint y: 88, endPoint x: 374, endPoint y: 101, distance: 146.6
click at [374, 101] on p "Manage properties with enhanced data quality tools and validation" at bounding box center [344, 95] width 235 height 33
click at [365, 89] on p "Manage properties with enhanced data quality tools and validation" at bounding box center [344, 95] width 235 height 33
drag, startPoint x: 228, startPoint y: 88, endPoint x: 365, endPoint y: 100, distance: 137.1
click at [365, 100] on p "Manage properties with enhanced data quality tools and validation" at bounding box center [344, 95] width 235 height 33
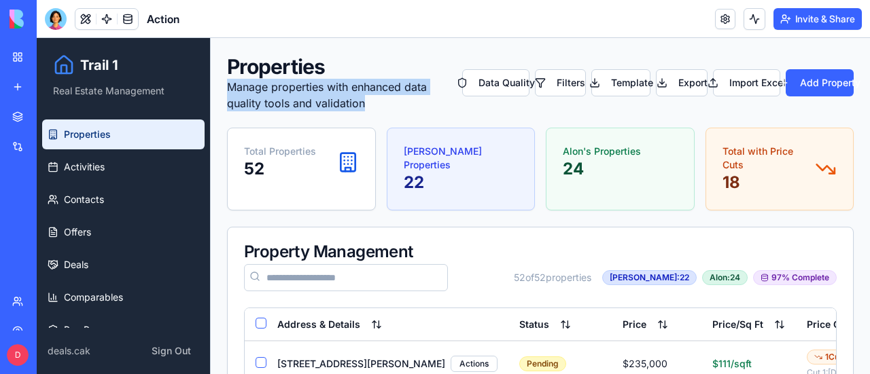
click at [352, 92] on p "Manage properties with enhanced data quality tools and validation" at bounding box center [344, 95] width 235 height 33
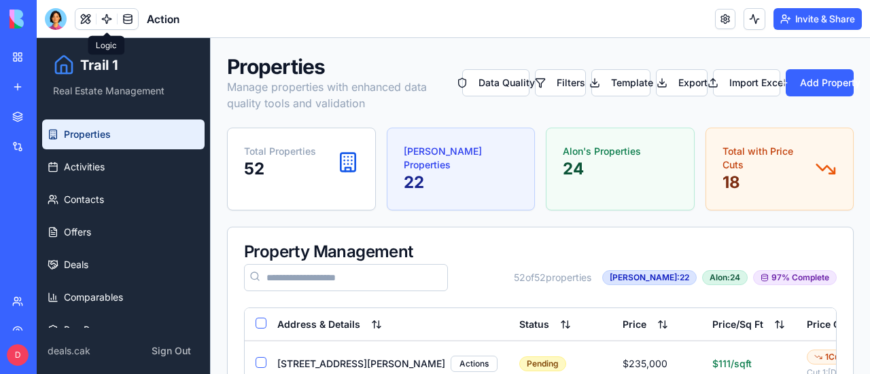
click at [105, 20] on link at bounding box center [106, 19] width 20 height 20
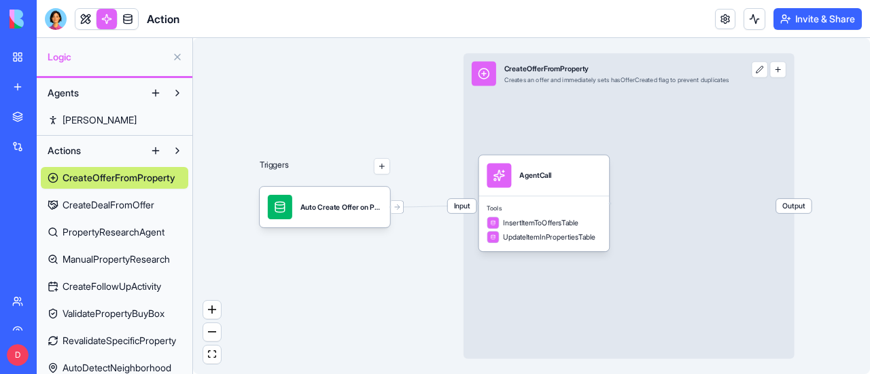
click at [179, 56] on button at bounding box center [177, 57] width 22 height 22
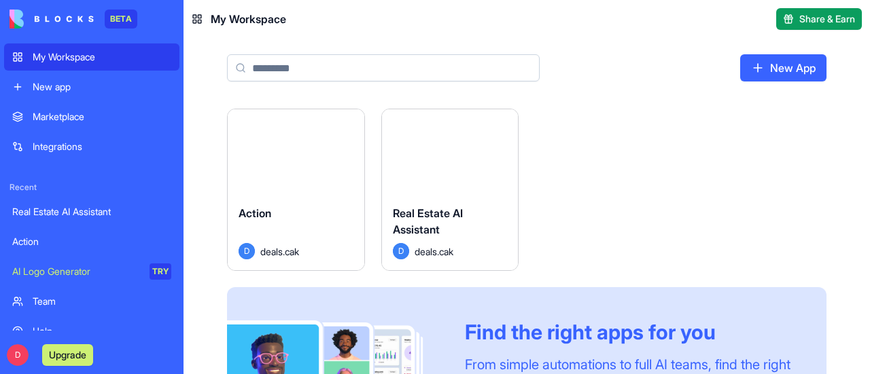
drag, startPoint x: 0, startPoint y: 0, endPoint x: 58, endPoint y: 58, distance: 82.6
click at [58, 58] on div "My Workspace" at bounding box center [102, 57] width 139 height 14
click at [300, 149] on button "Launch" at bounding box center [296, 152] width 102 height 27
